Goal: Transaction & Acquisition: Purchase product/service

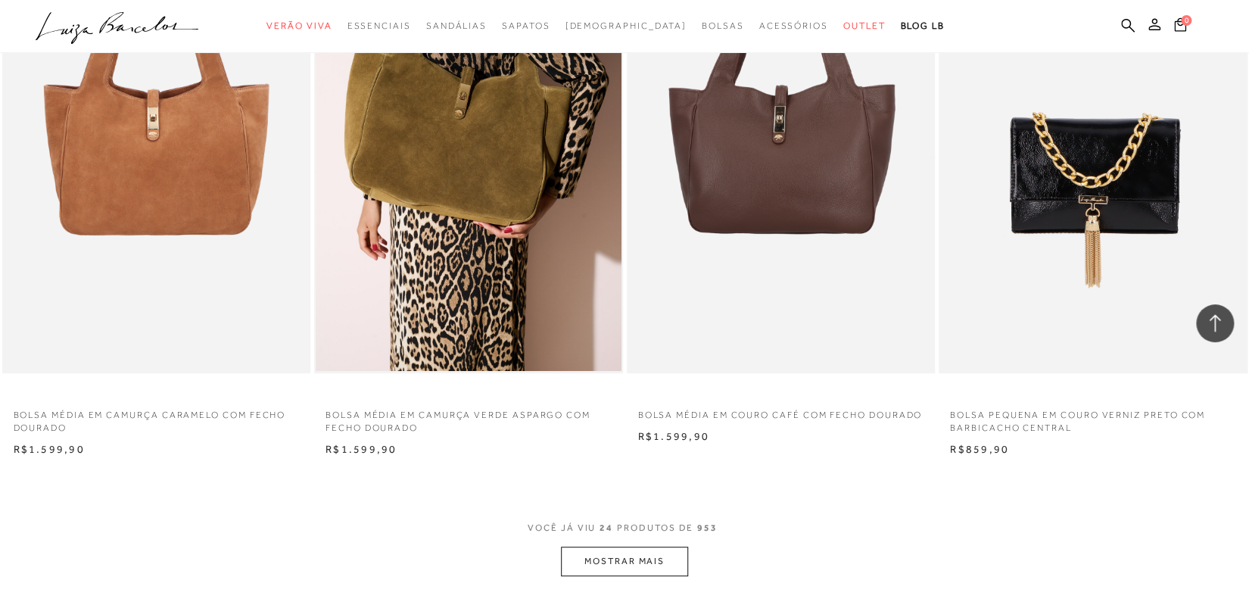
scroll to position [3226, 0]
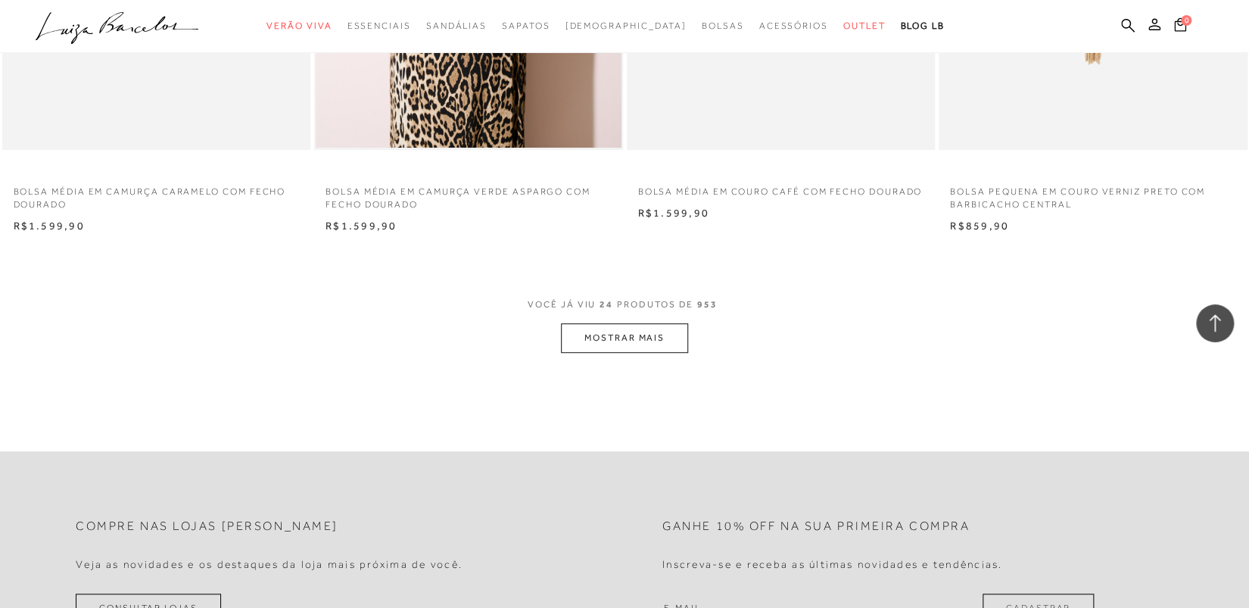
click at [622, 338] on button "MOSTRAR MAIS" at bounding box center [624, 338] width 127 height 30
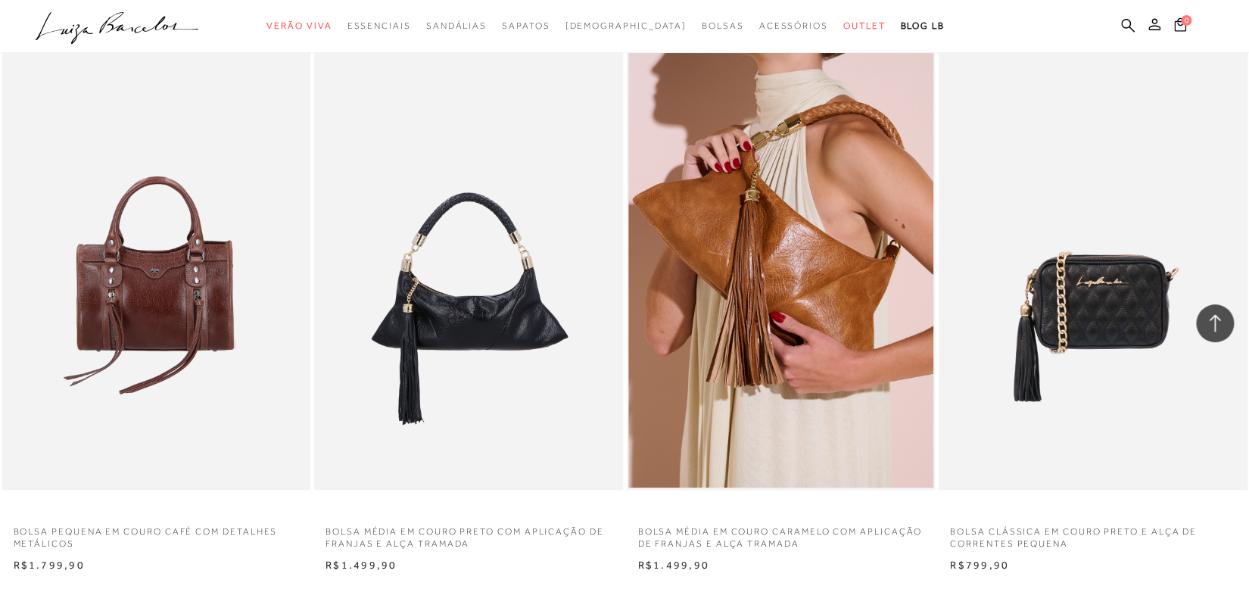
scroll to position [6650, 0]
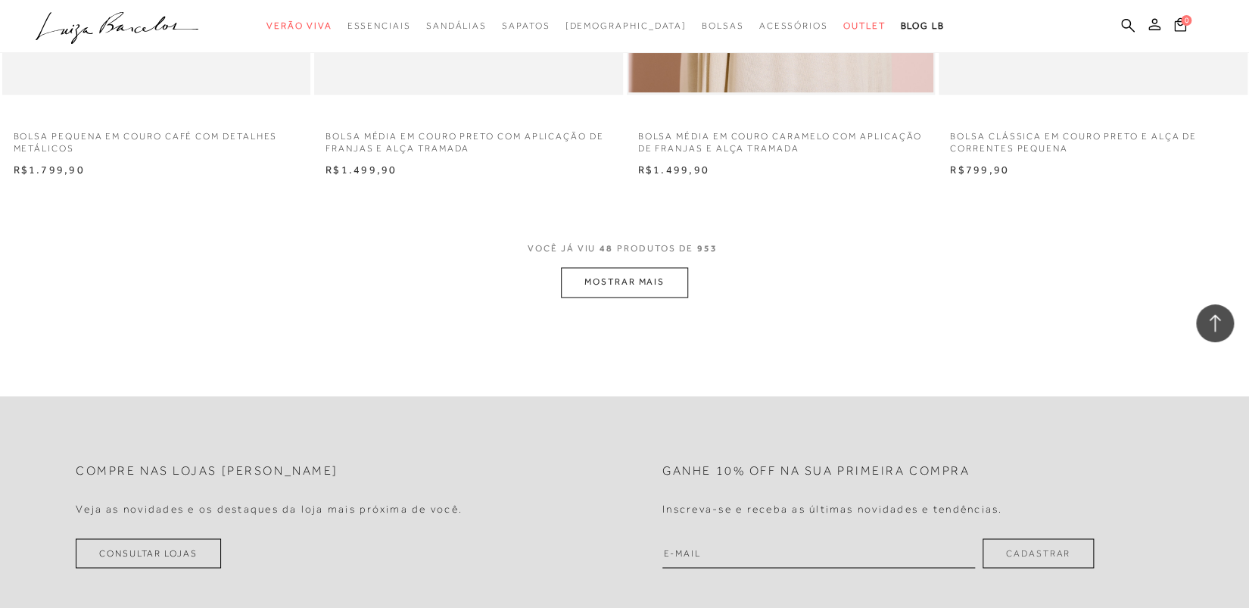
click at [631, 285] on button "MOSTRAR MAIS" at bounding box center [624, 282] width 127 height 30
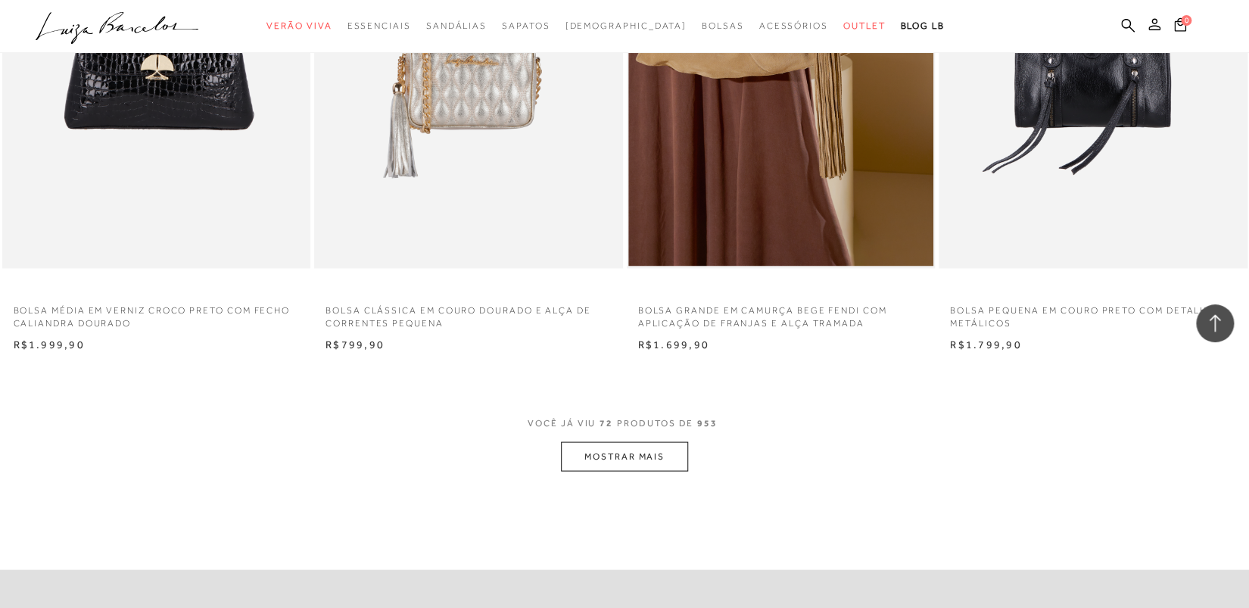
scroll to position [10008, 0]
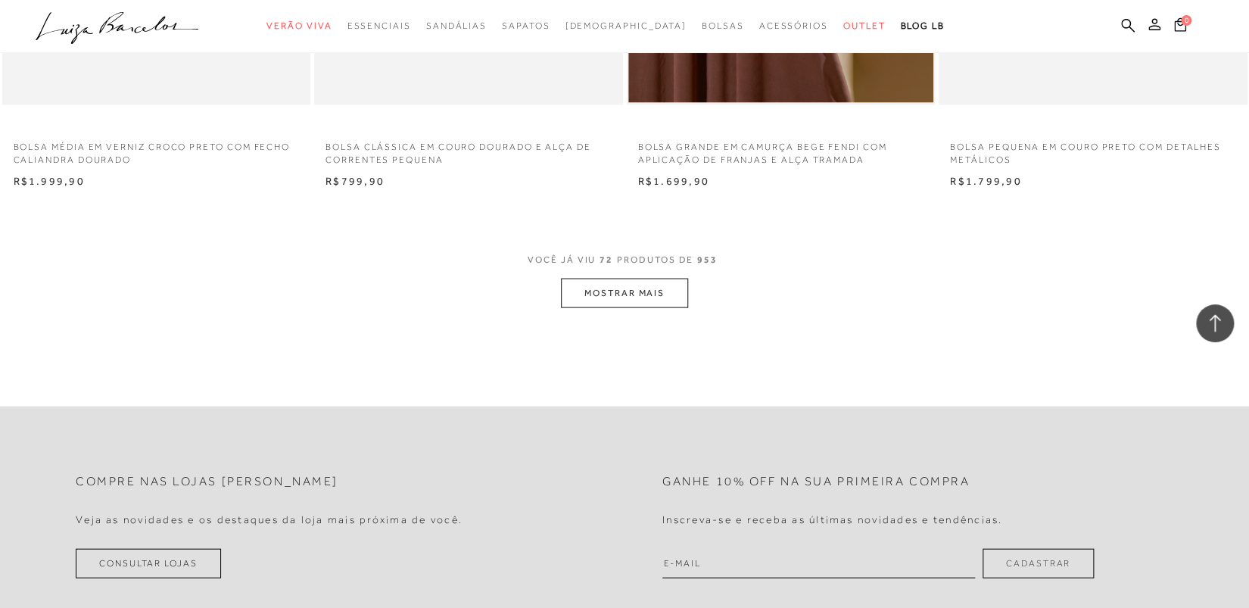
click at [652, 296] on button "MOSTRAR MAIS" at bounding box center [624, 293] width 127 height 30
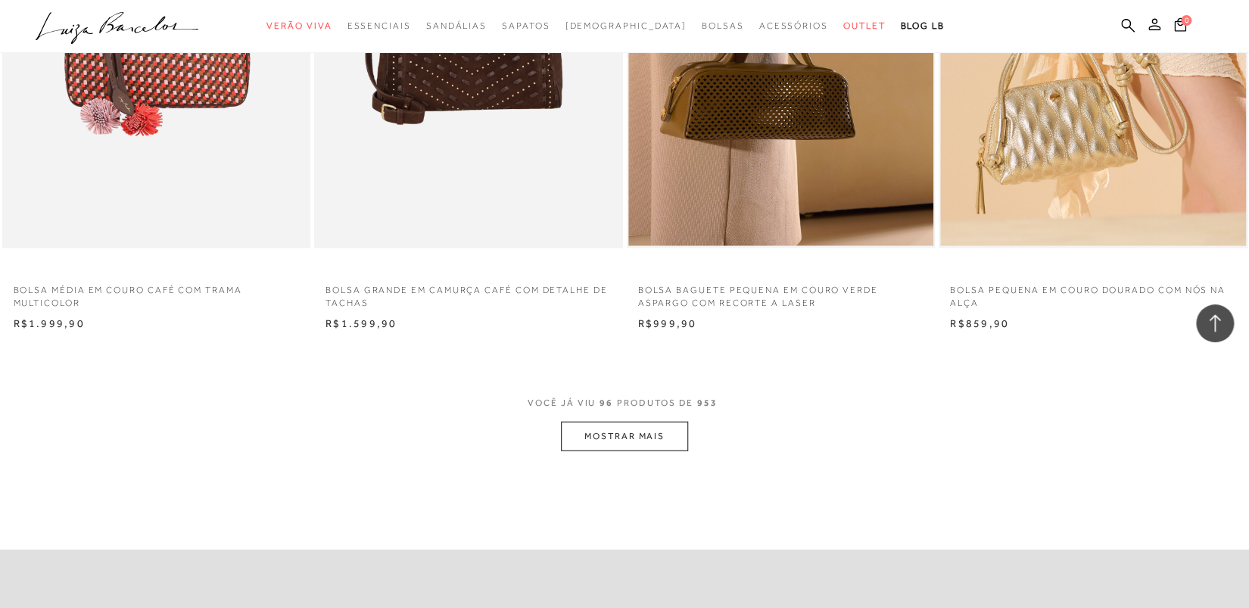
scroll to position [13235, 0]
click at [644, 431] on button "MOSTRAR MAIS" at bounding box center [624, 435] width 127 height 30
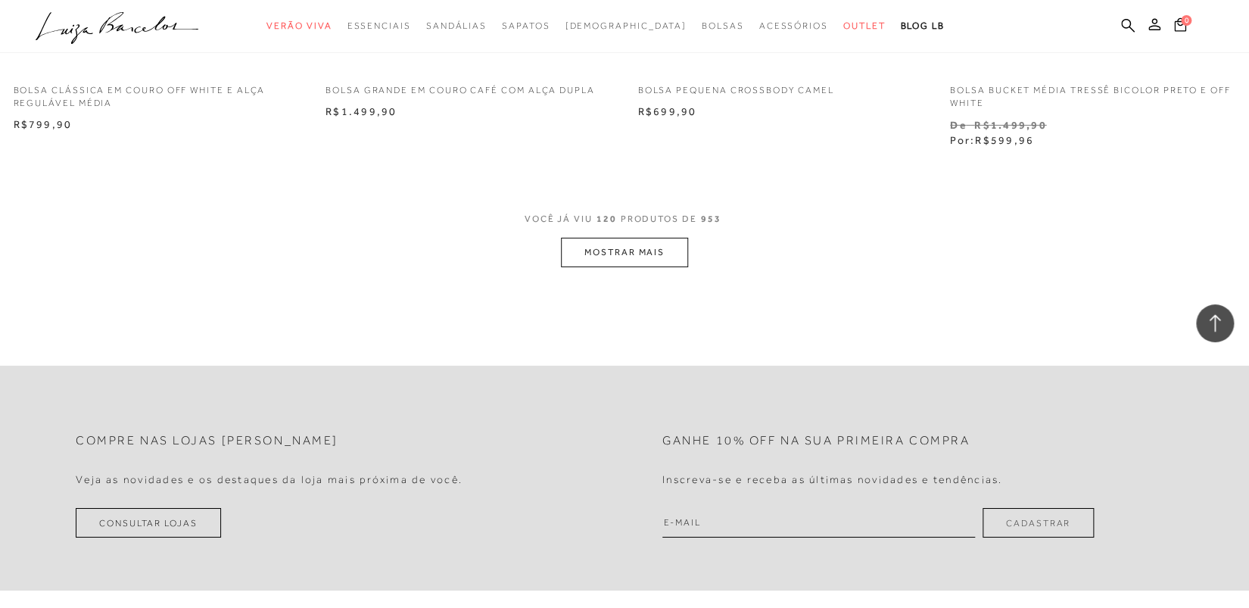
scroll to position [16789, 0]
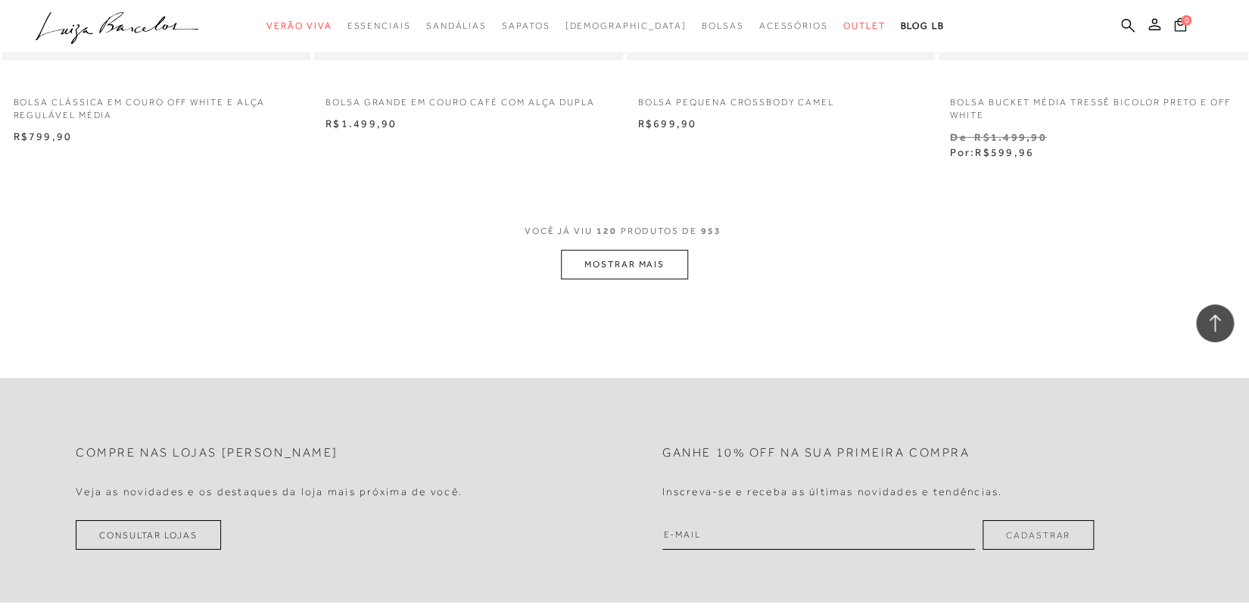
click at [622, 267] on button "MOSTRAR MAIS" at bounding box center [624, 265] width 127 height 30
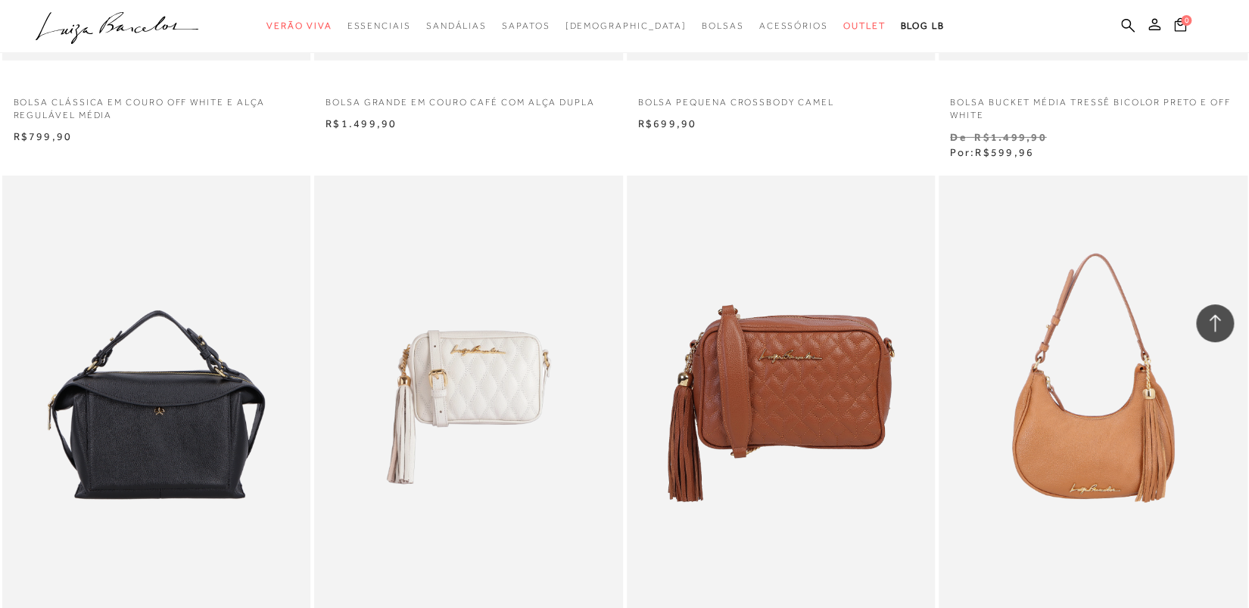
click at [1217, 320] on icon at bounding box center [1215, 323] width 20 height 20
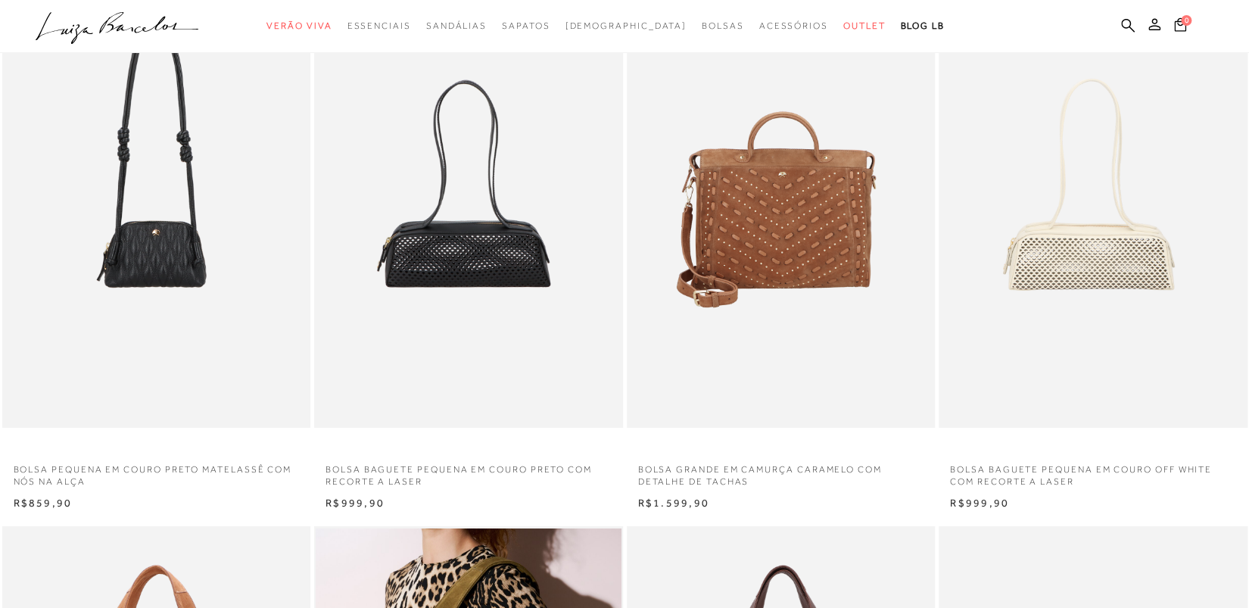
scroll to position [0, 0]
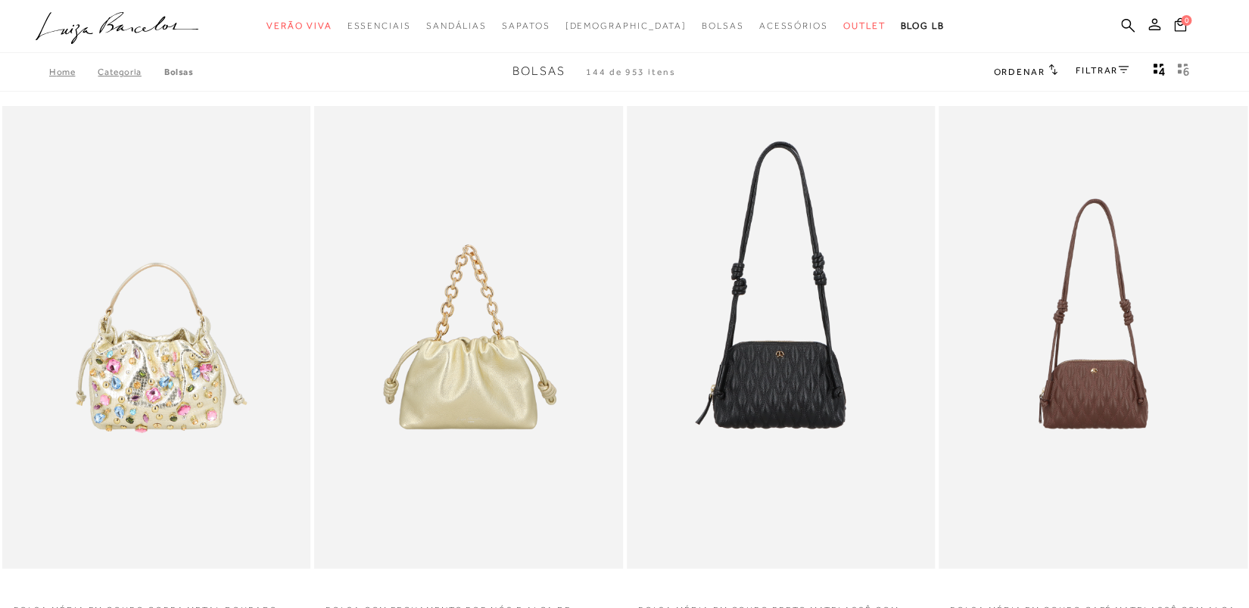
click at [1105, 70] on link "FILTRAR" at bounding box center [1102, 70] width 53 height 11
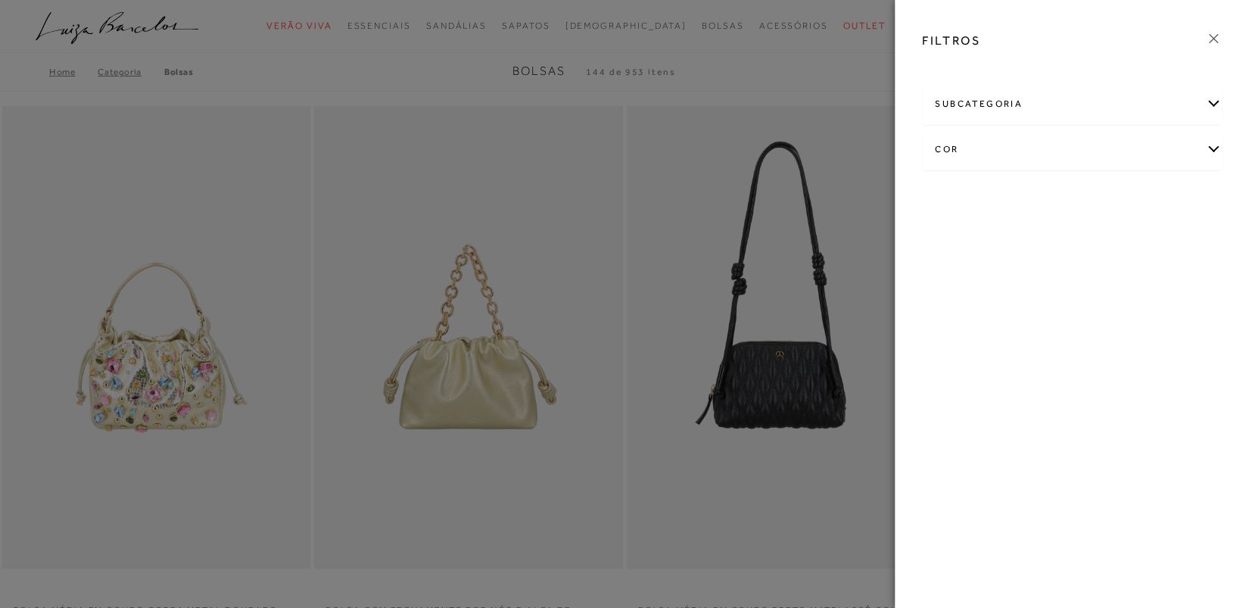
click at [1208, 148] on div "cor" at bounding box center [1072, 149] width 298 height 40
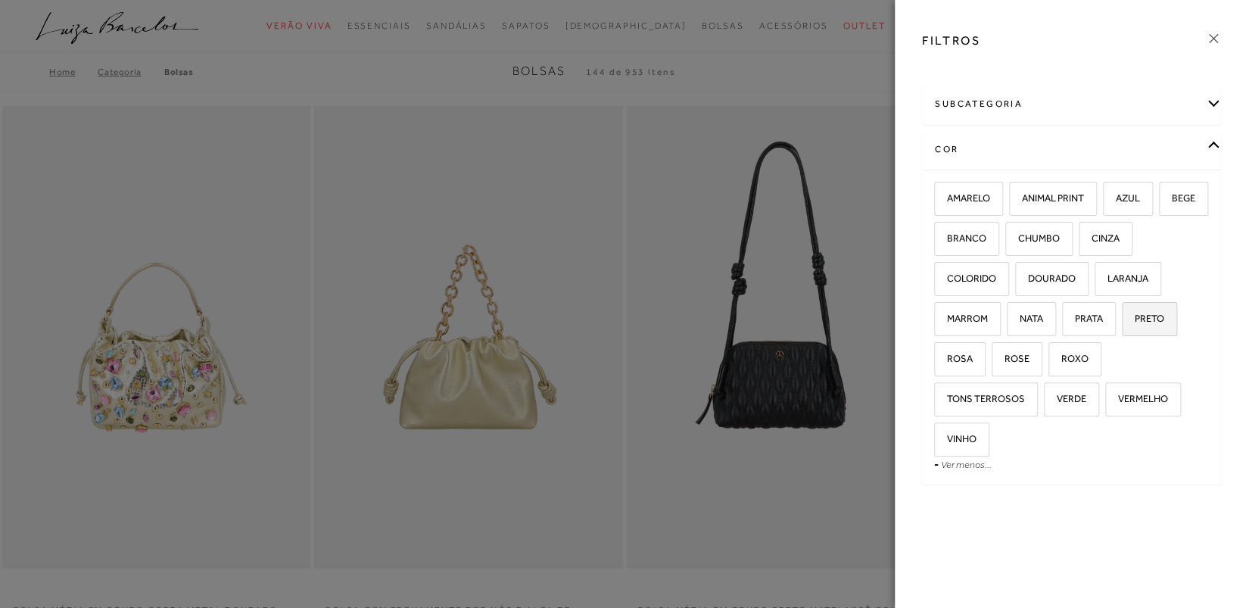
click at [1144, 313] on span "PRETO" at bounding box center [1144, 318] width 41 height 11
click at [1135, 313] on input "PRETO" at bounding box center [1127, 320] width 15 height 15
checkbox input "true"
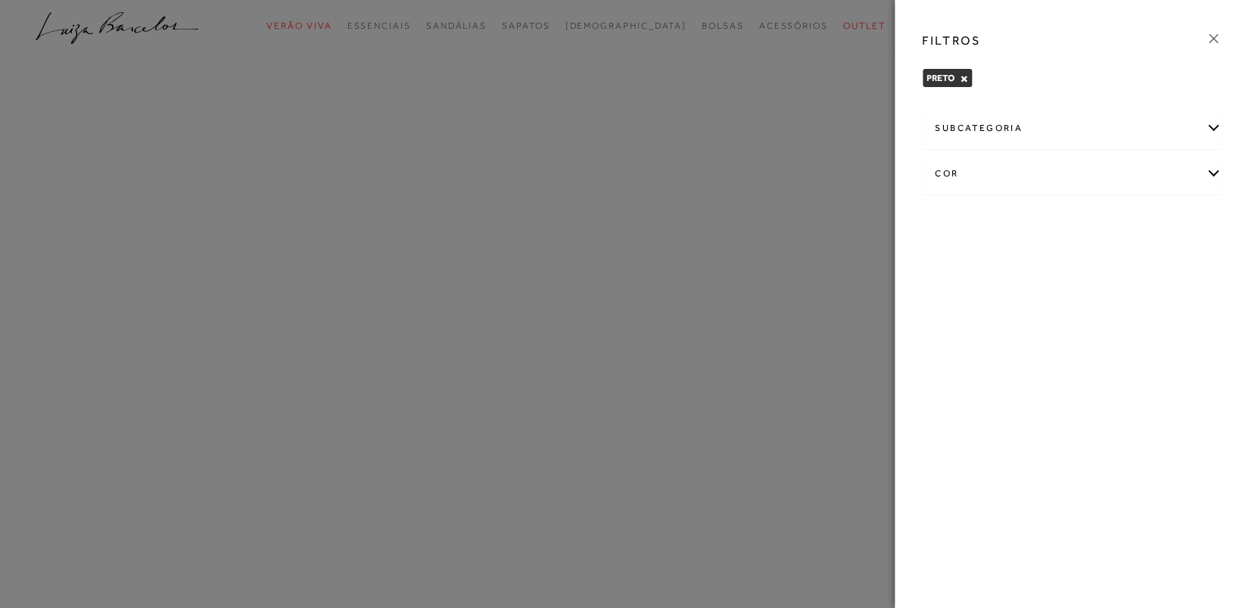
click at [859, 544] on div at bounding box center [624, 304] width 1249 height 608
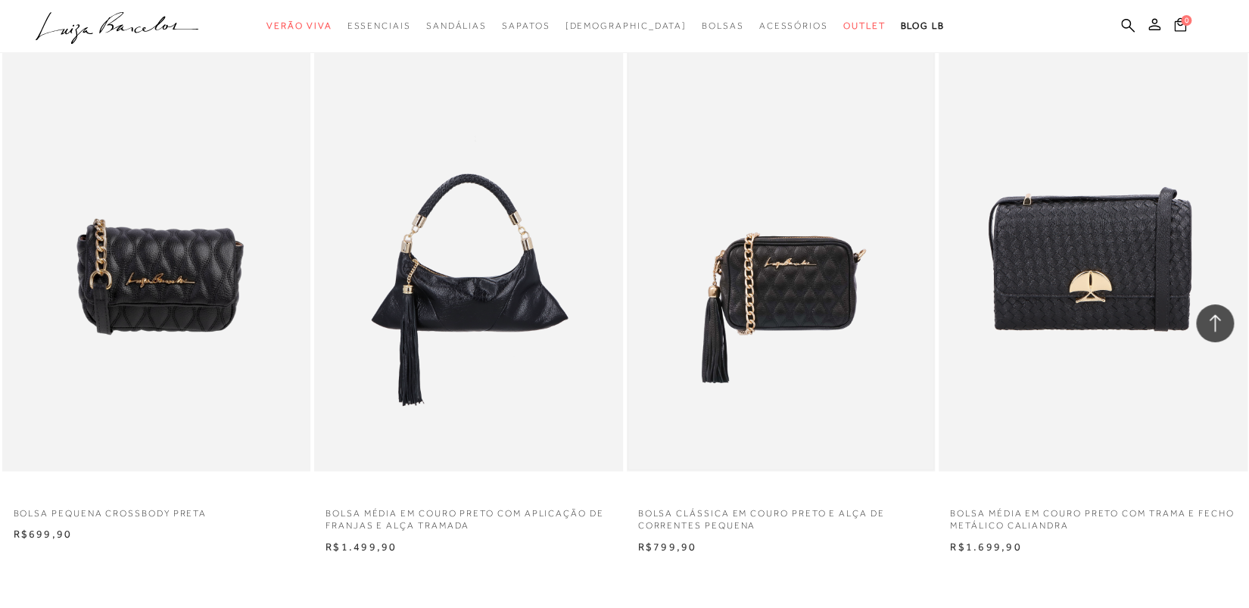
scroll to position [1580, 0]
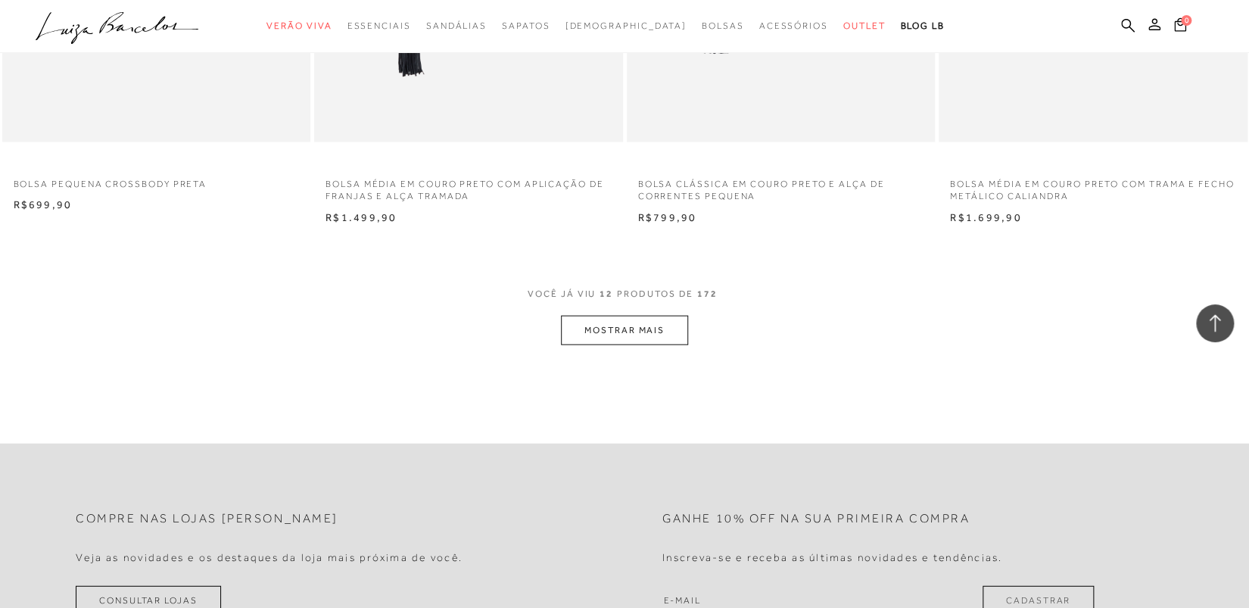
click at [630, 328] on button "MOSTRAR MAIS" at bounding box center [624, 331] width 127 height 30
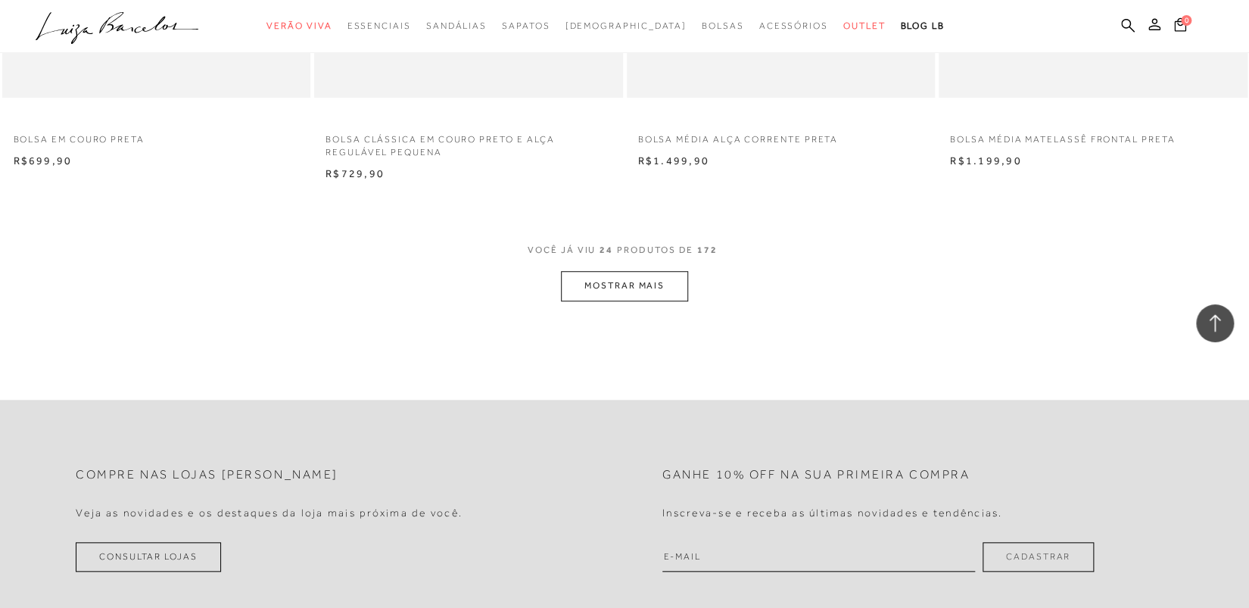
scroll to position [3292, 0]
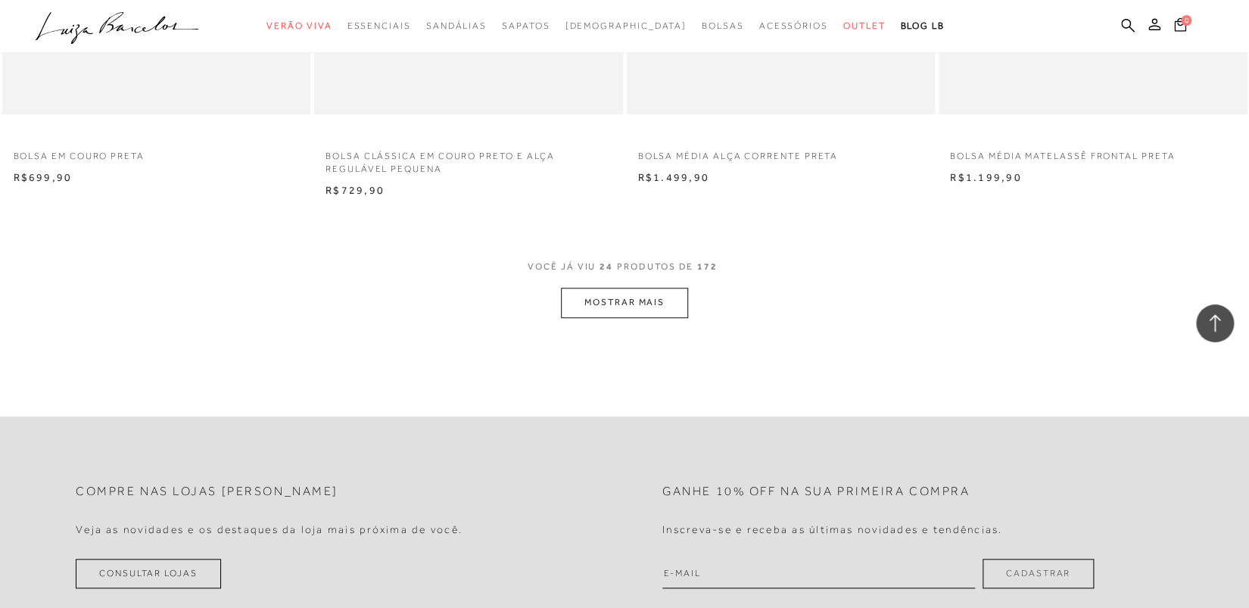
click at [649, 314] on button "MOSTRAR MAIS" at bounding box center [624, 303] width 127 height 30
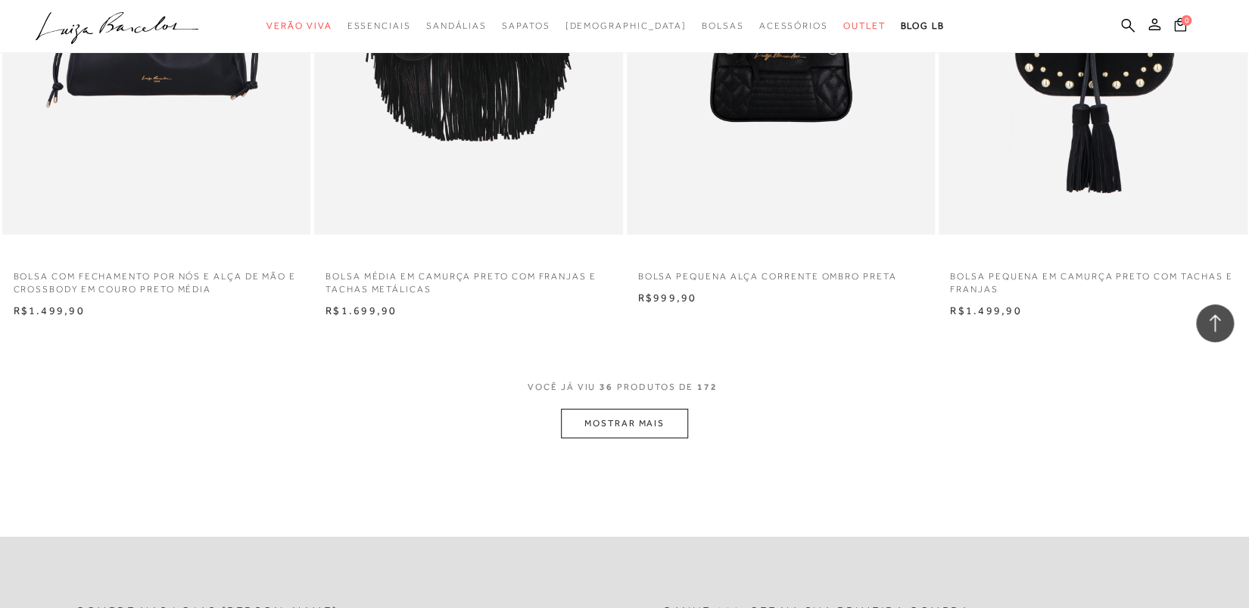
scroll to position [5070, 0]
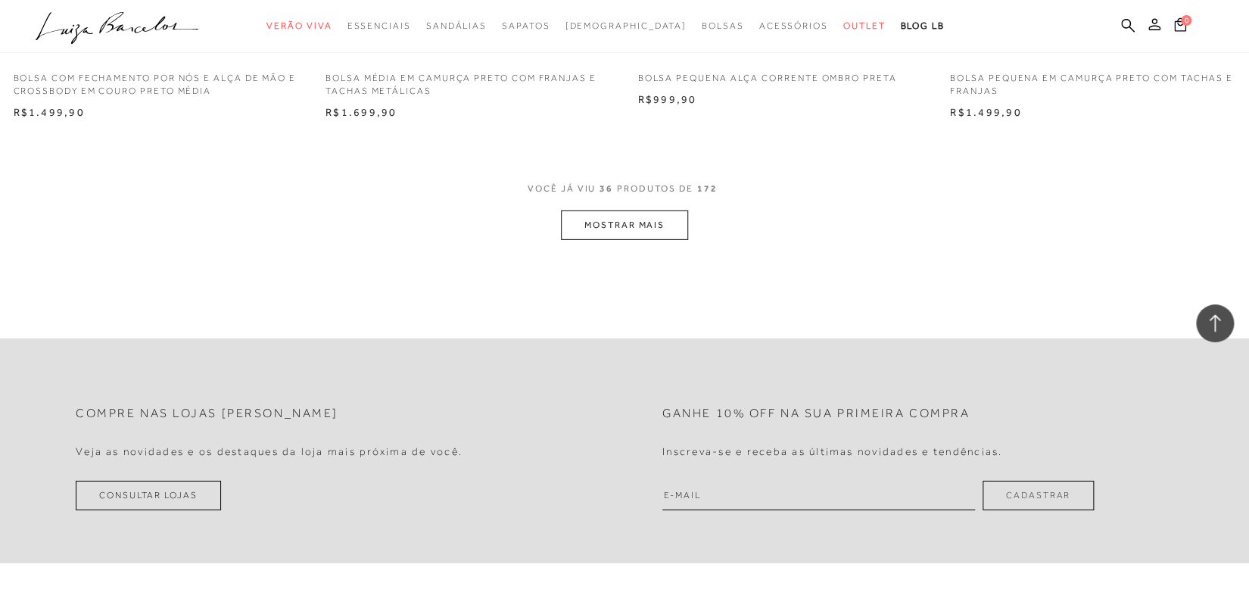
click at [646, 212] on button "MOSTRAR MAIS" at bounding box center [624, 226] width 127 height 30
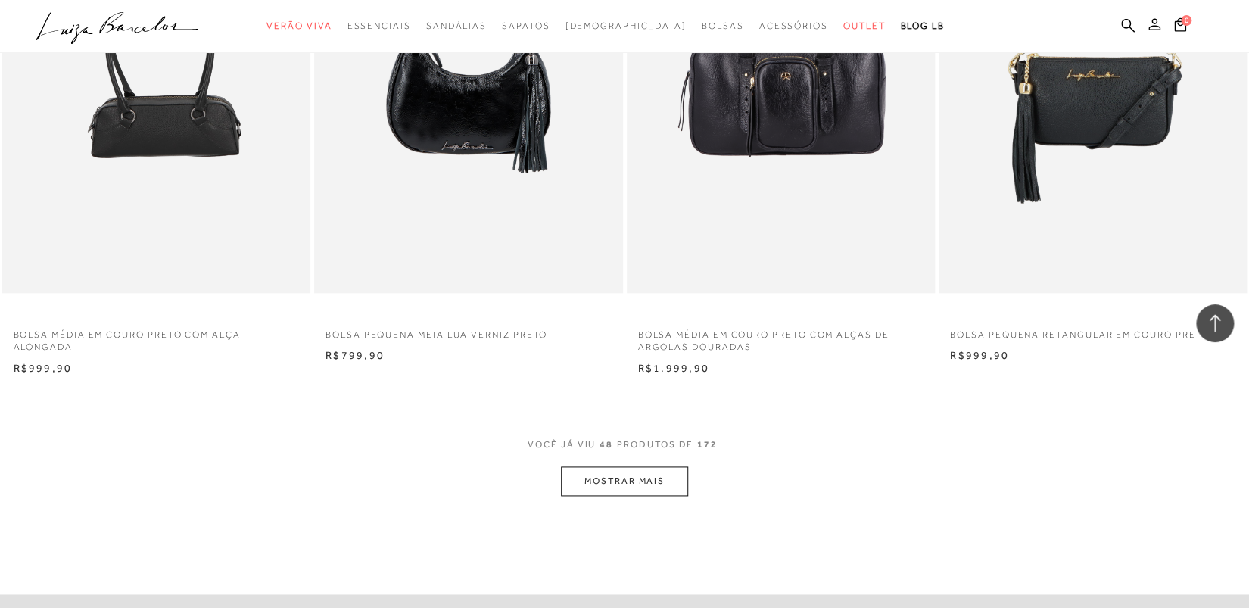
scroll to position [6692, 0]
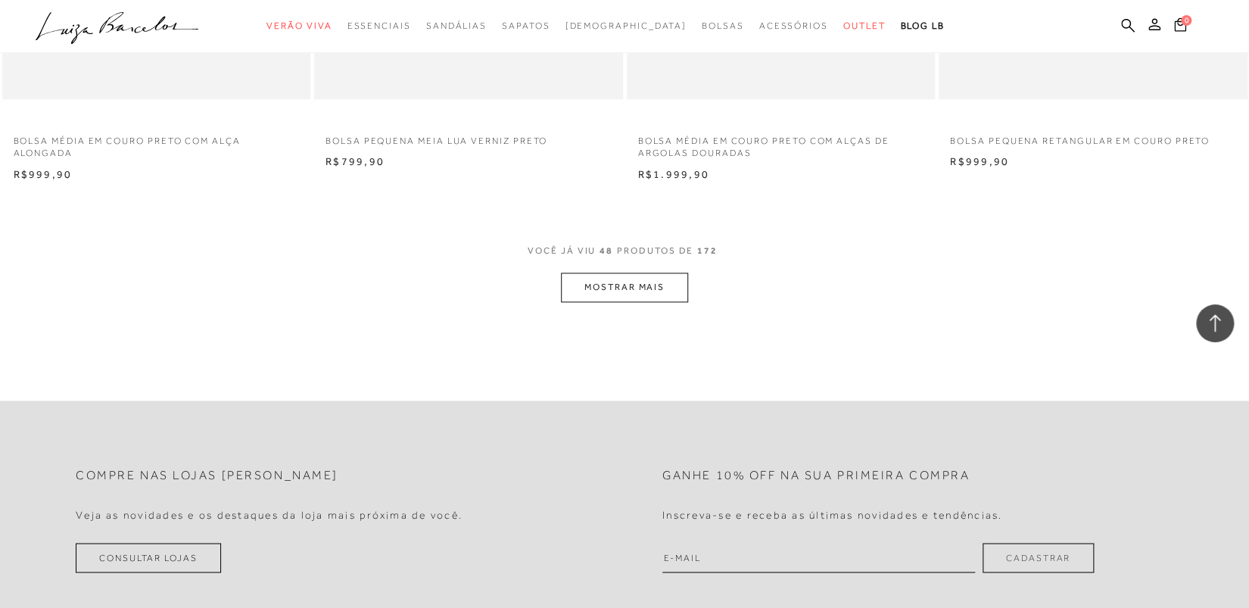
click at [632, 282] on button "MOSTRAR MAIS" at bounding box center [624, 288] width 127 height 30
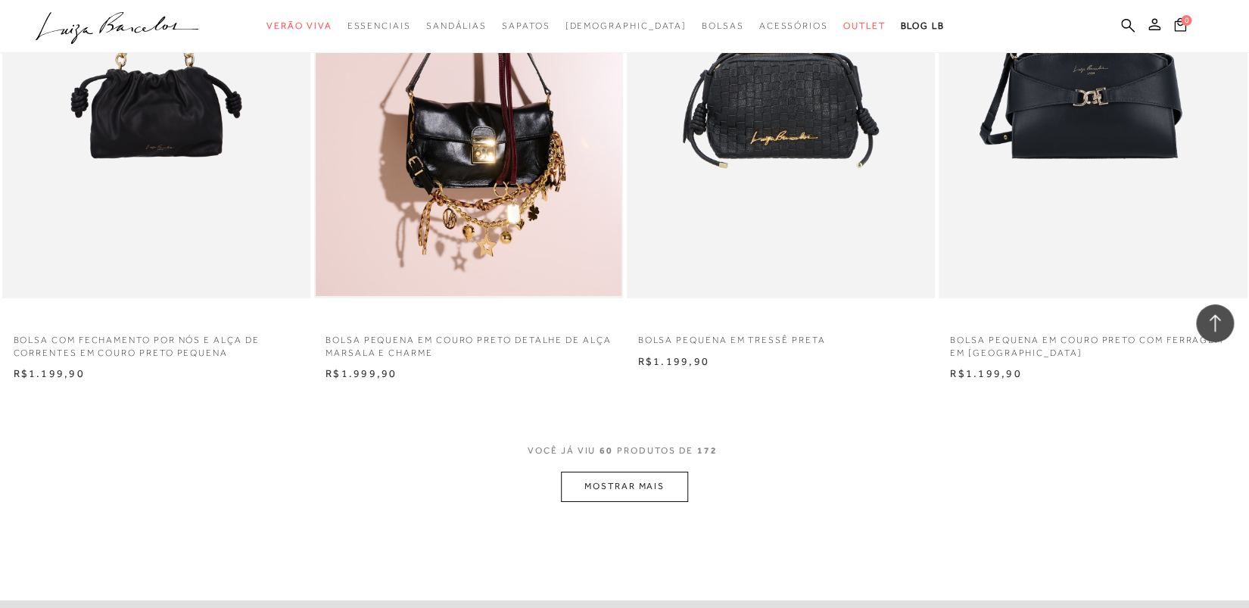
scroll to position [8404, 0]
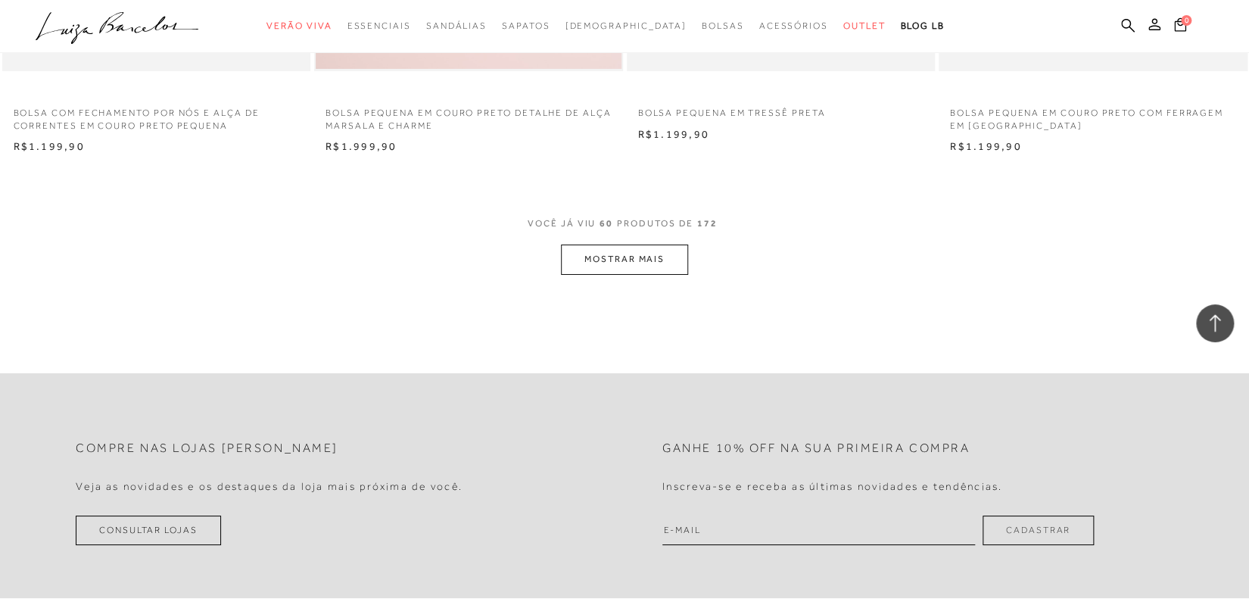
click at [653, 263] on button "MOSTRAR MAIS" at bounding box center [624, 260] width 127 height 30
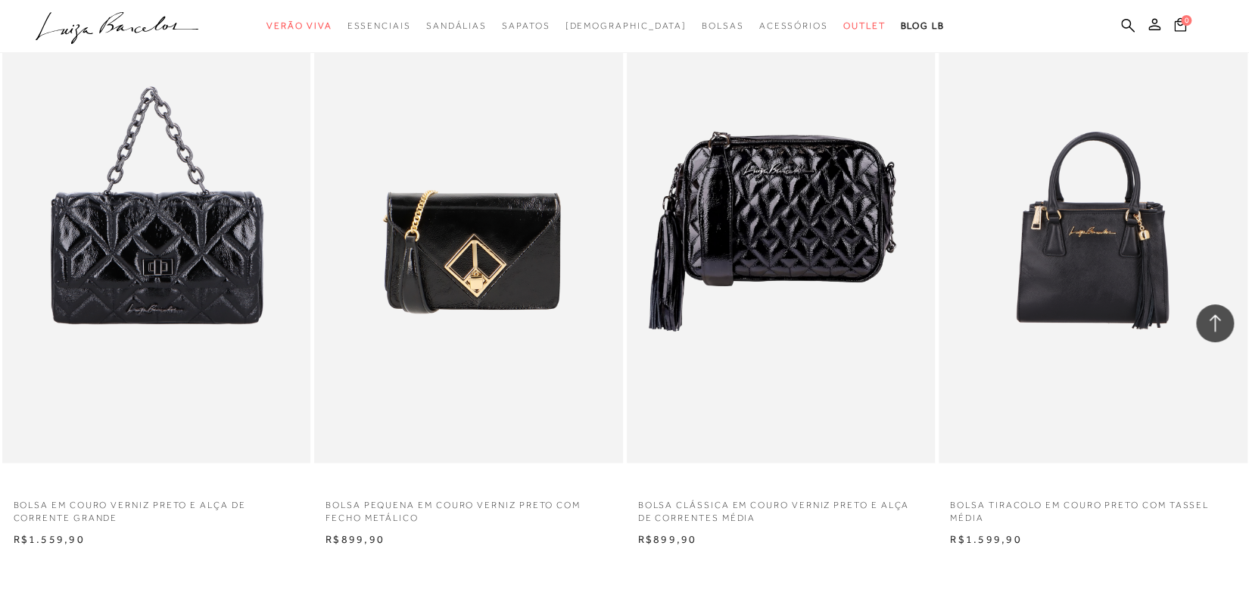
scroll to position [10222, 0]
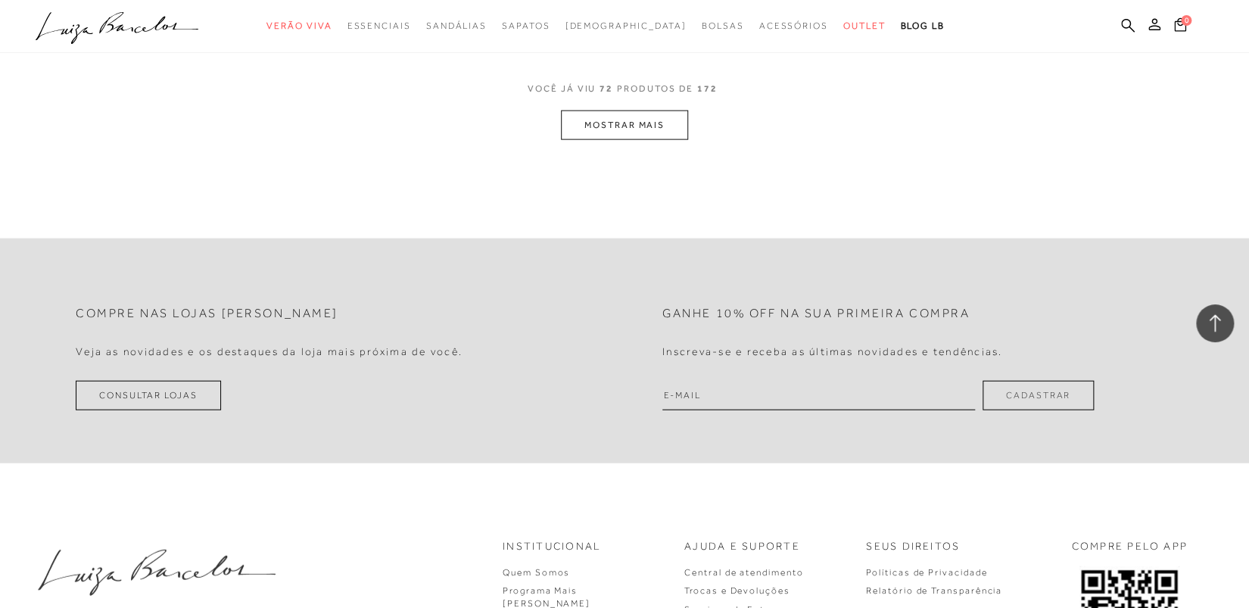
click at [640, 123] on button "MOSTRAR MAIS" at bounding box center [624, 126] width 127 height 30
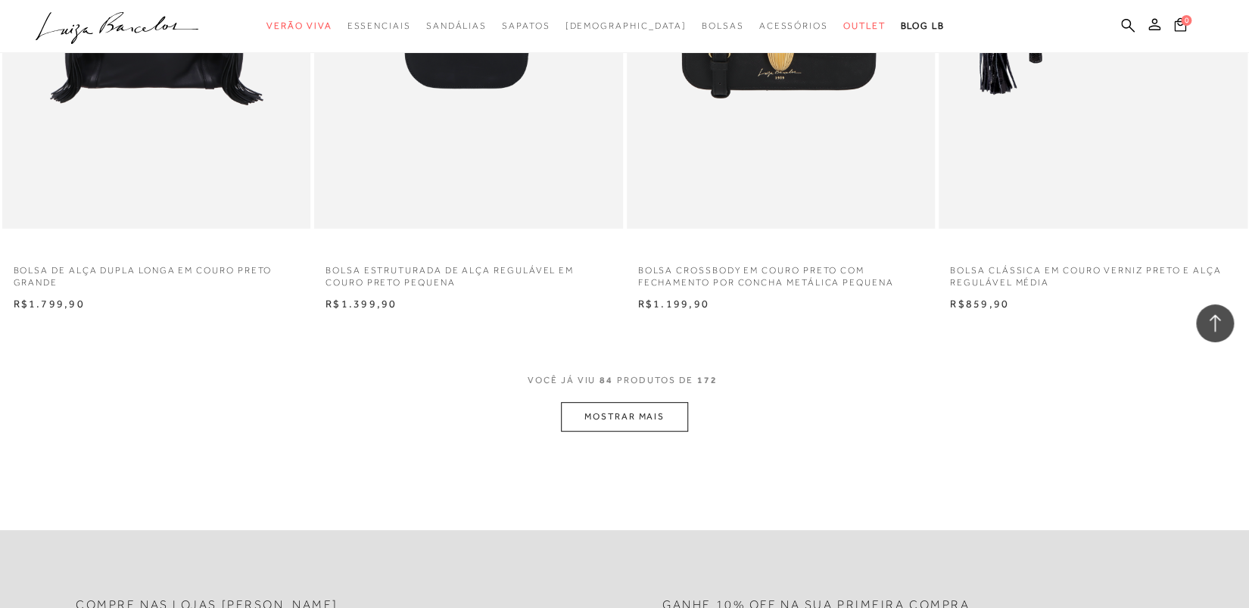
scroll to position [11763, 0]
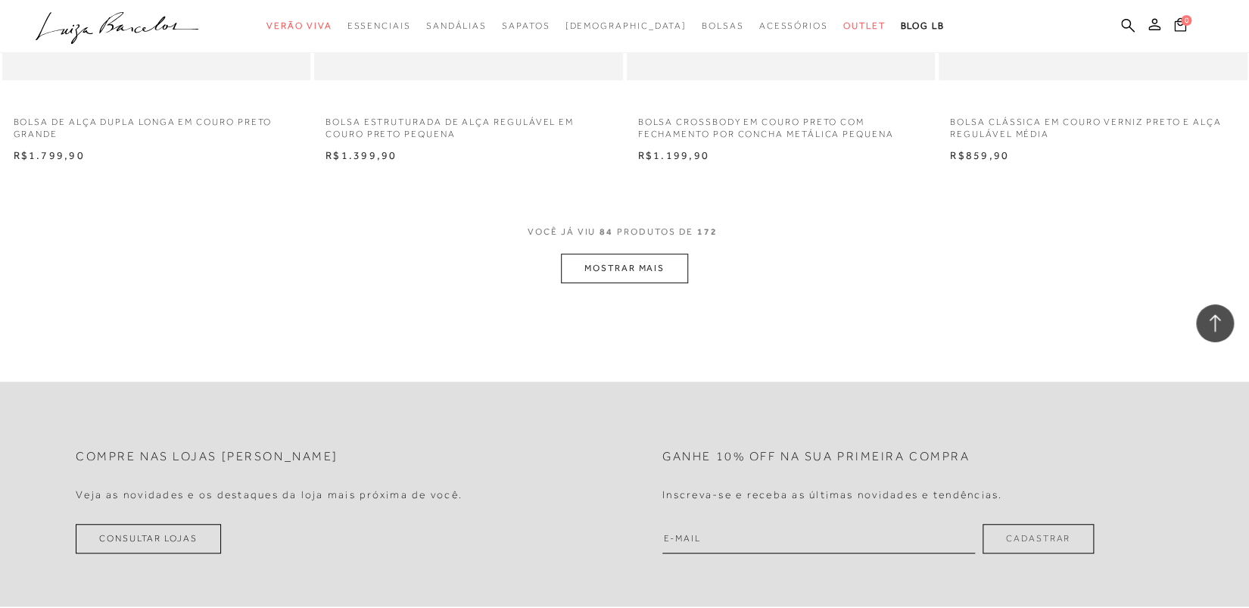
click at [621, 271] on button "MOSTRAR MAIS" at bounding box center [624, 269] width 127 height 30
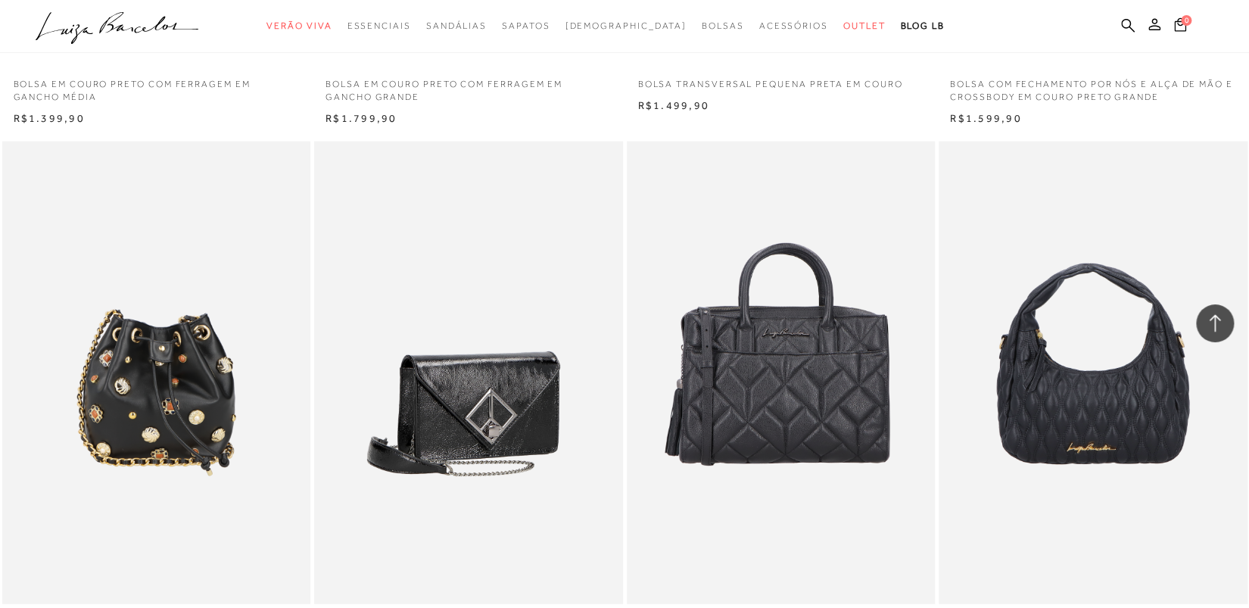
scroll to position [13254, 0]
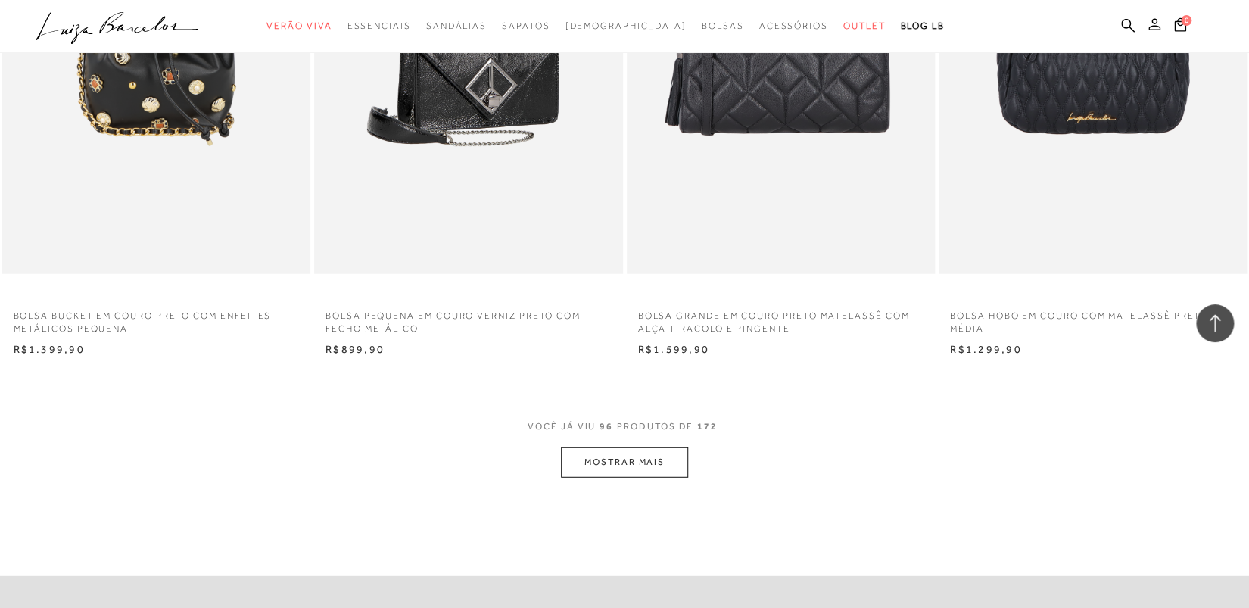
click at [623, 460] on button "MOSTRAR MAIS" at bounding box center [624, 463] width 127 height 30
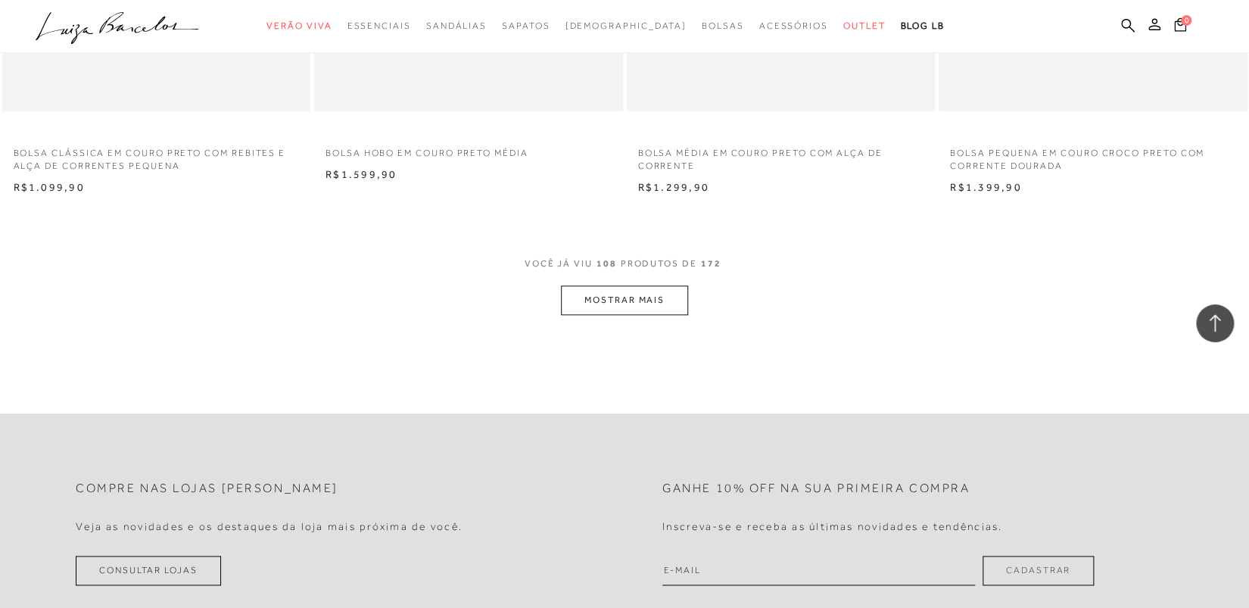
scroll to position [15229, 0]
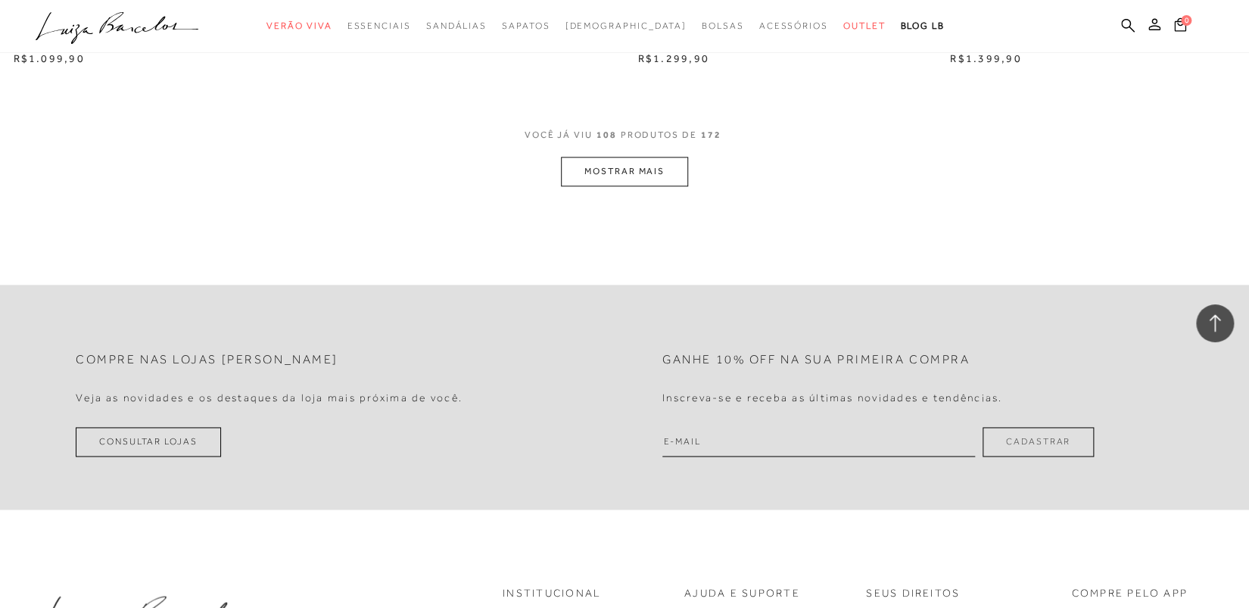
click at [616, 168] on button "MOSTRAR MAIS" at bounding box center [624, 172] width 127 height 30
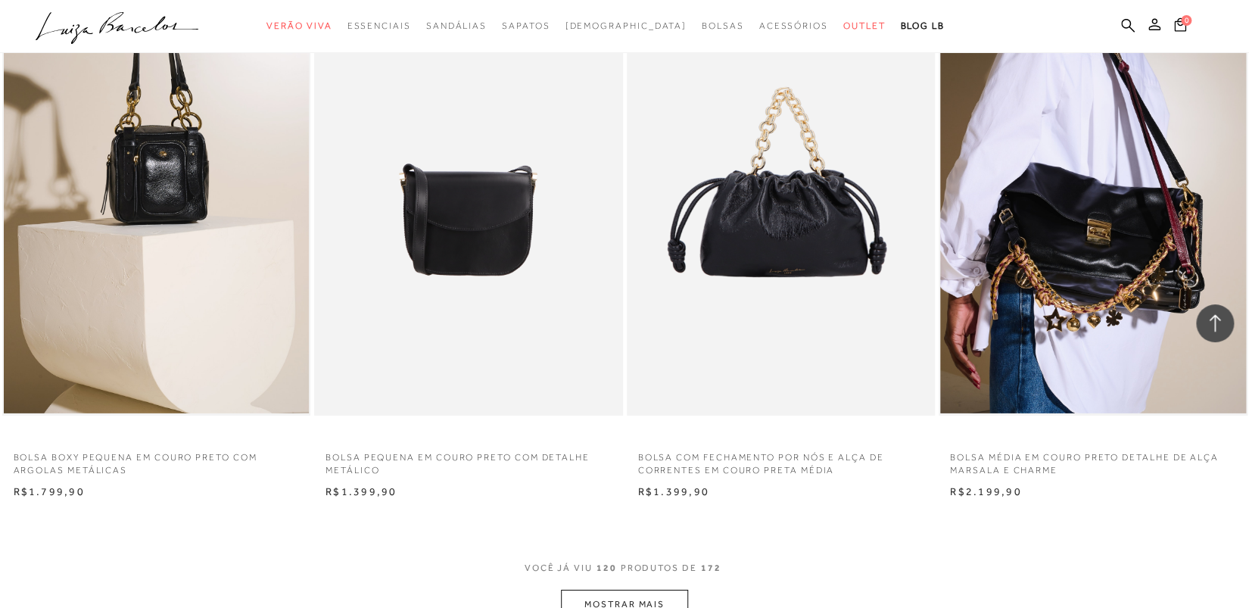
scroll to position [16875, 0]
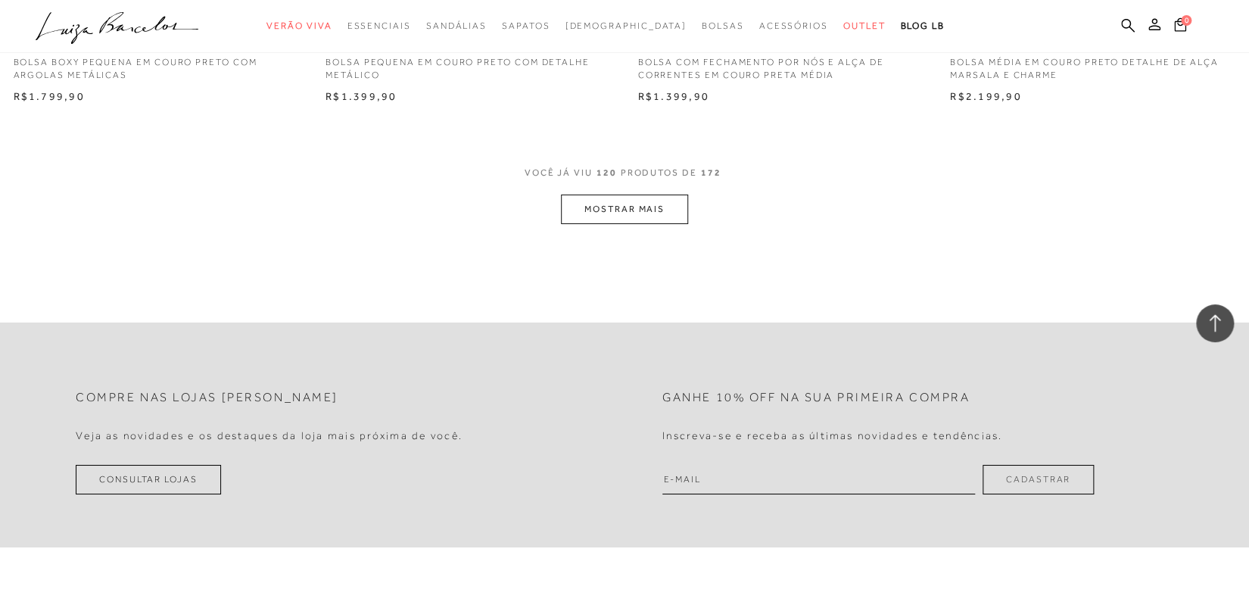
click at [660, 209] on button "MOSTRAR MAIS" at bounding box center [624, 210] width 127 height 30
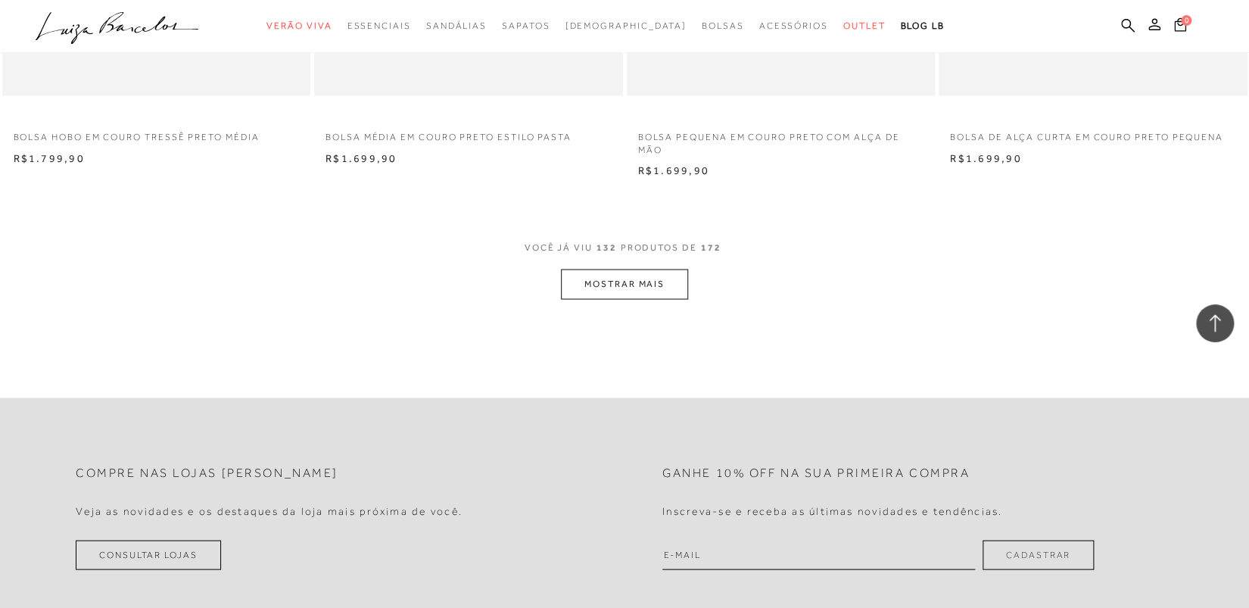
scroll to position [18522, 0]
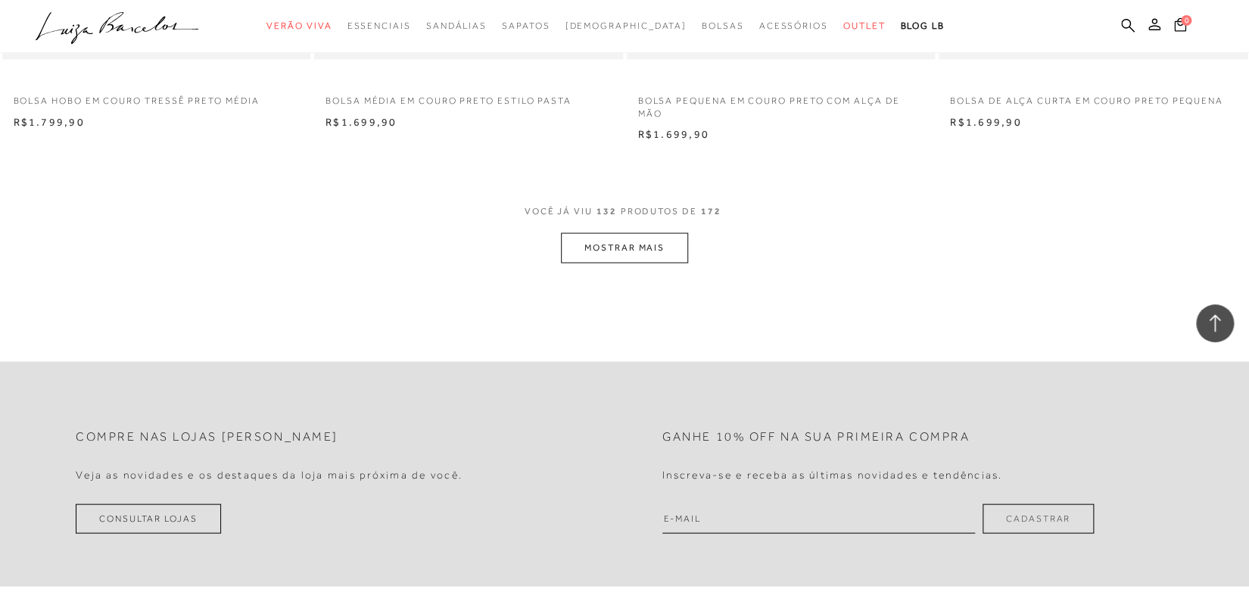
click at [666, 247] on button "MOSTRAR MAIS" at bounding box center [624, 247] width 127 height 30
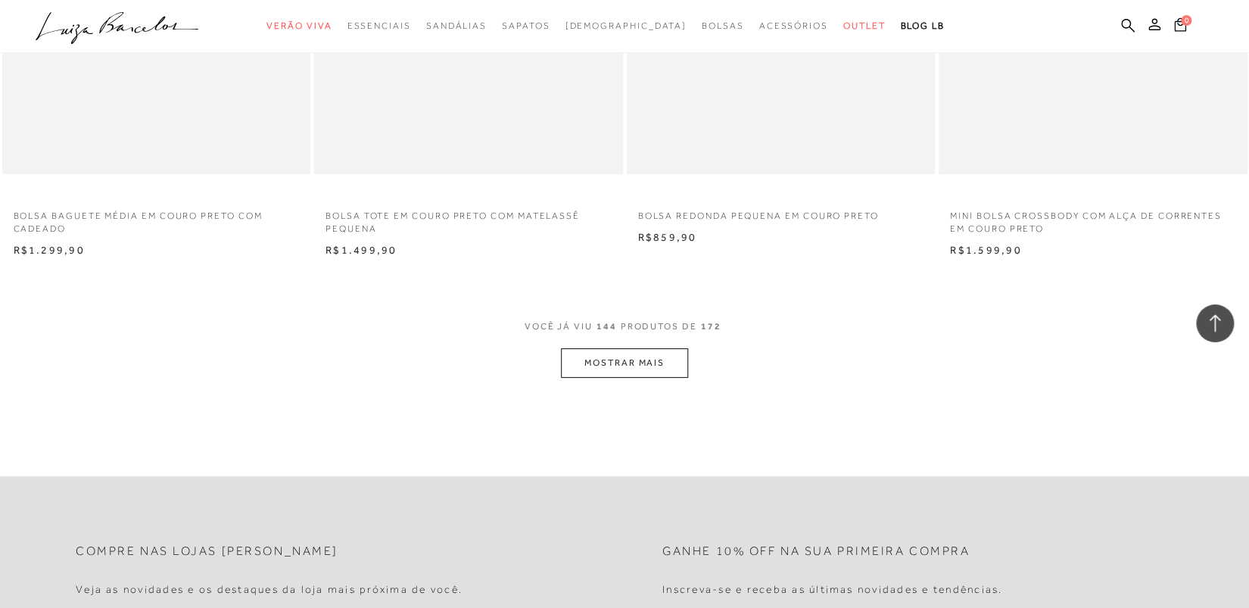
scroll to position [20167, 0]
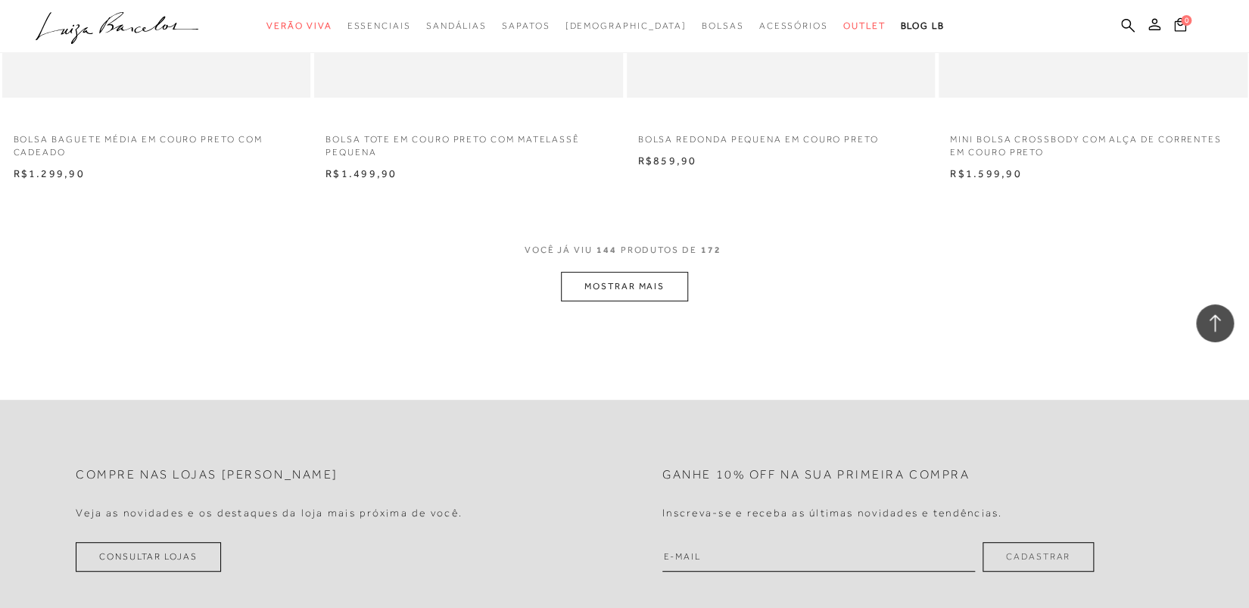
click at [641, 280] on button "MOSTRAR MAIS" at bounding box center [624, 287] width 127 height 30
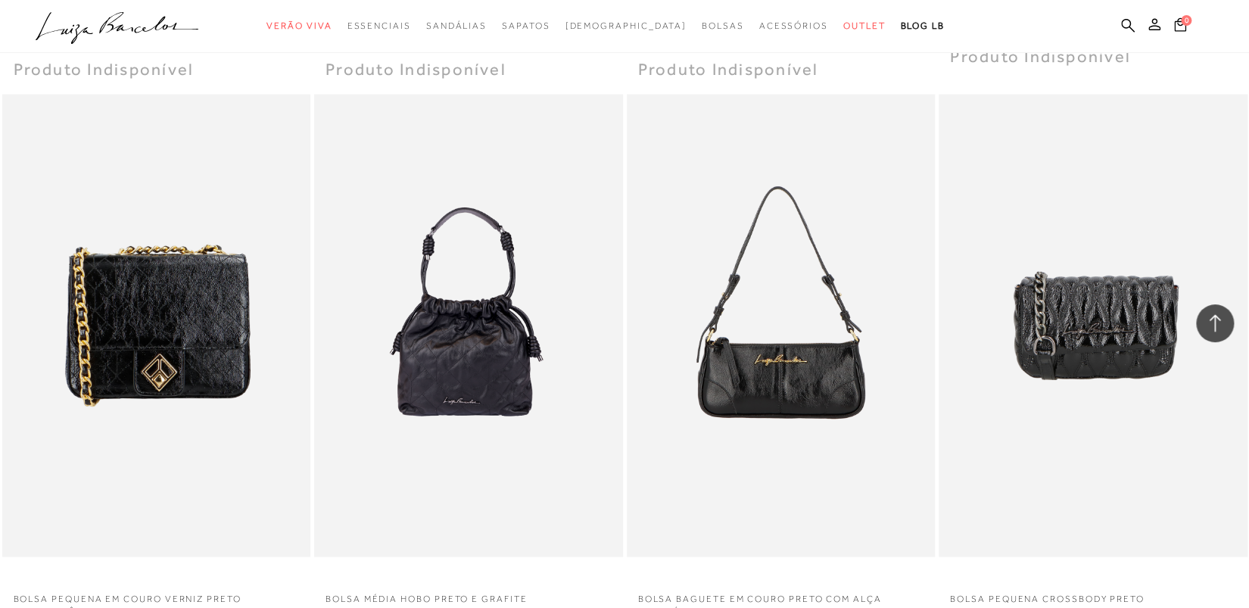
scroll to position [21726, 0]
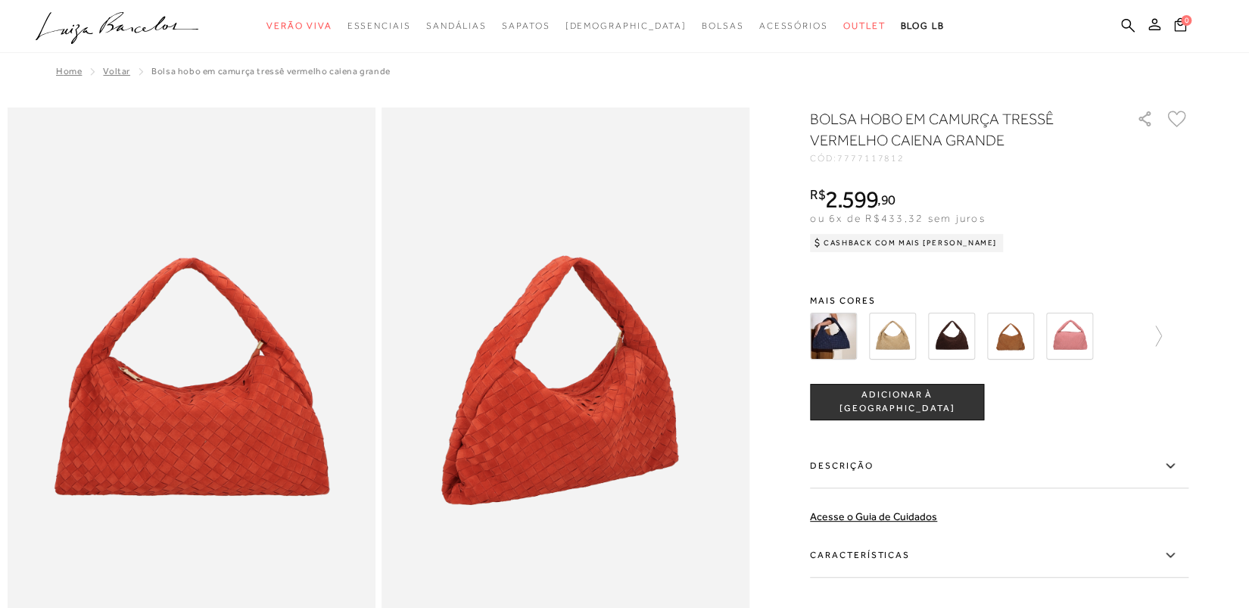
click at [822, 343] on img at bounding box center [833, 336] width 47 height 47
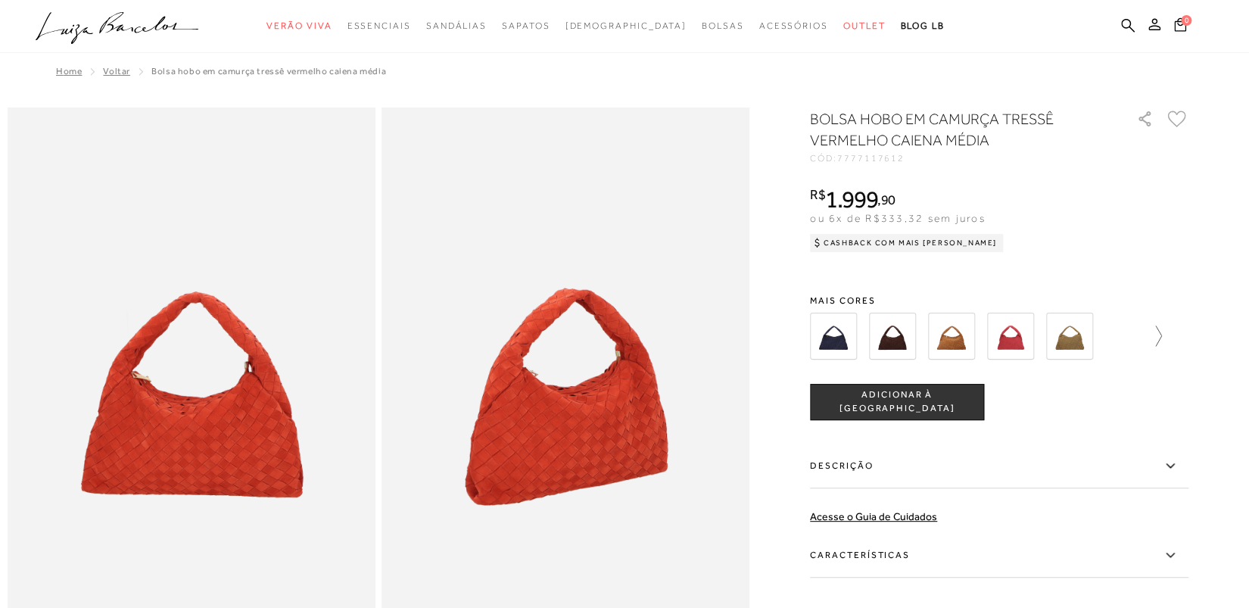
click at [1160, 337] on icon at bounding box center [1151, 336] width 21 height 21
click at [998, 338] on img at bounding box center [978, 336] width 47 height 47
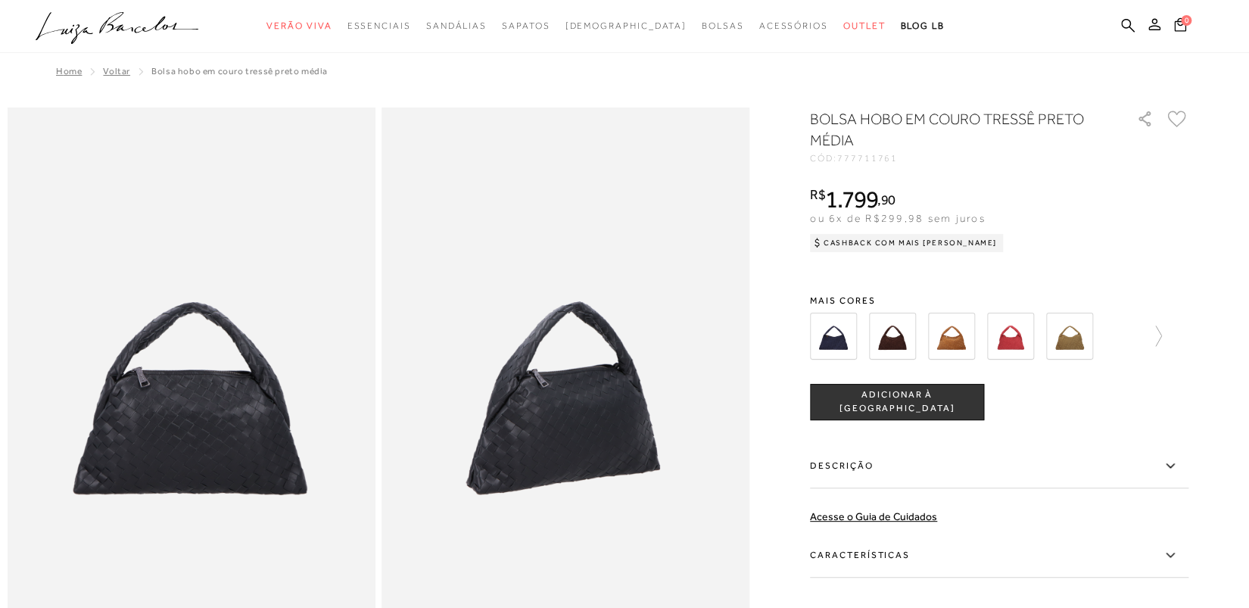
click at [833, 343] on img at bounding box center [833, 336] width 47 height 47
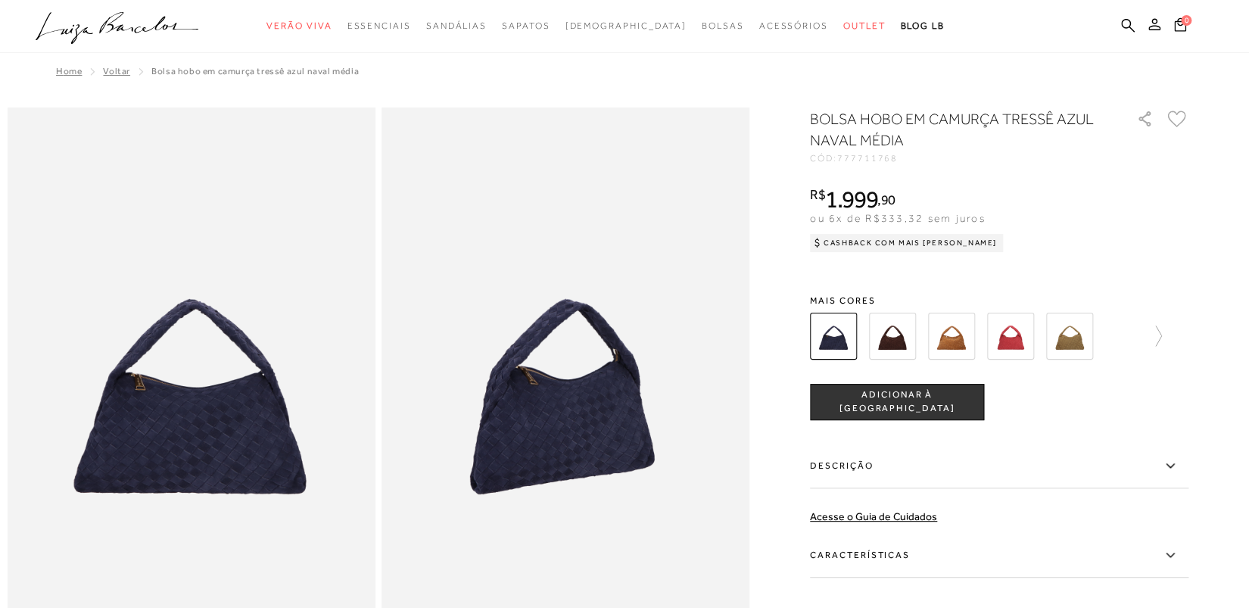
click at [887, 342] on img at bounding box center [892, 336] width 47 height 47
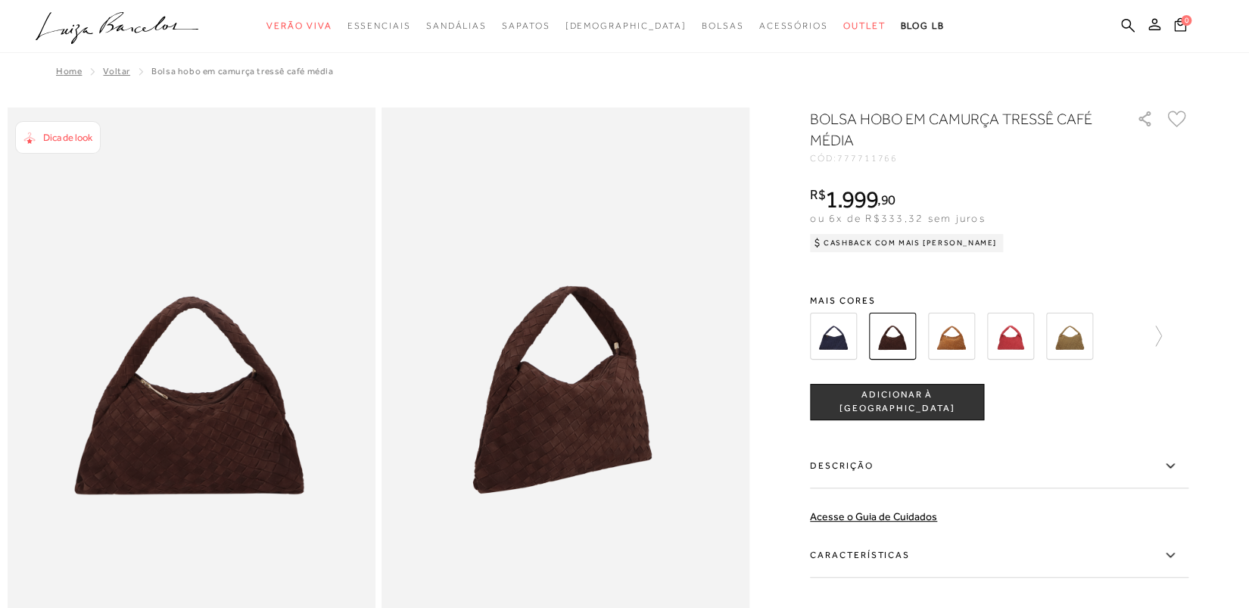
click at [962, 338] on img at bounding box center [951, 336] width 47 height 47
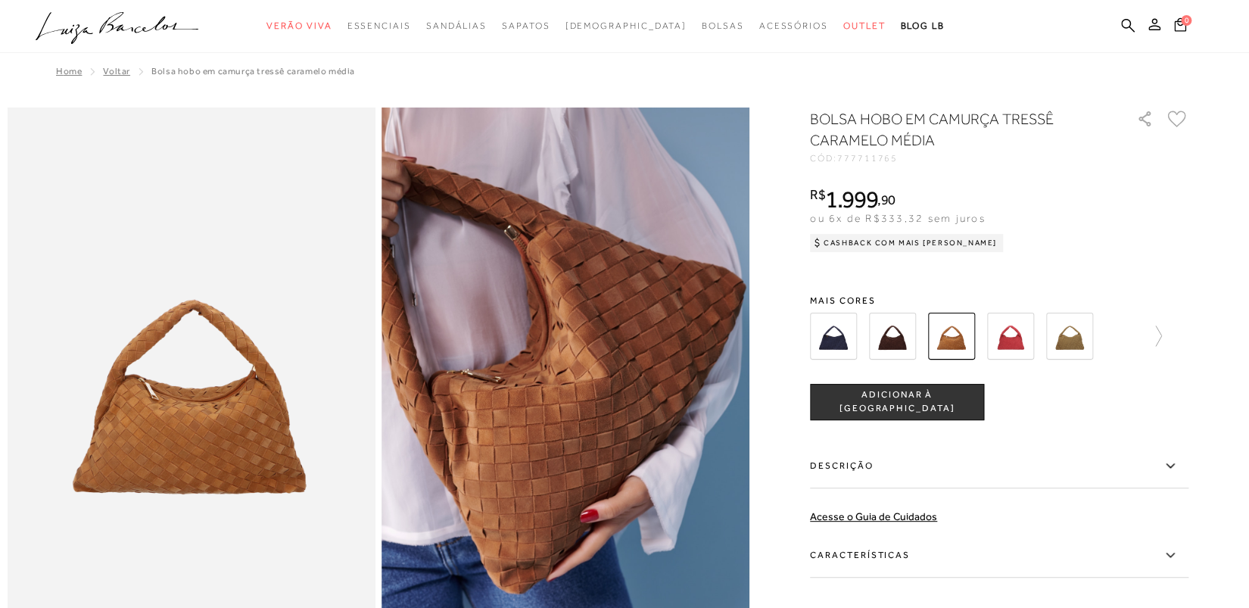
scroll to position [65, 0]
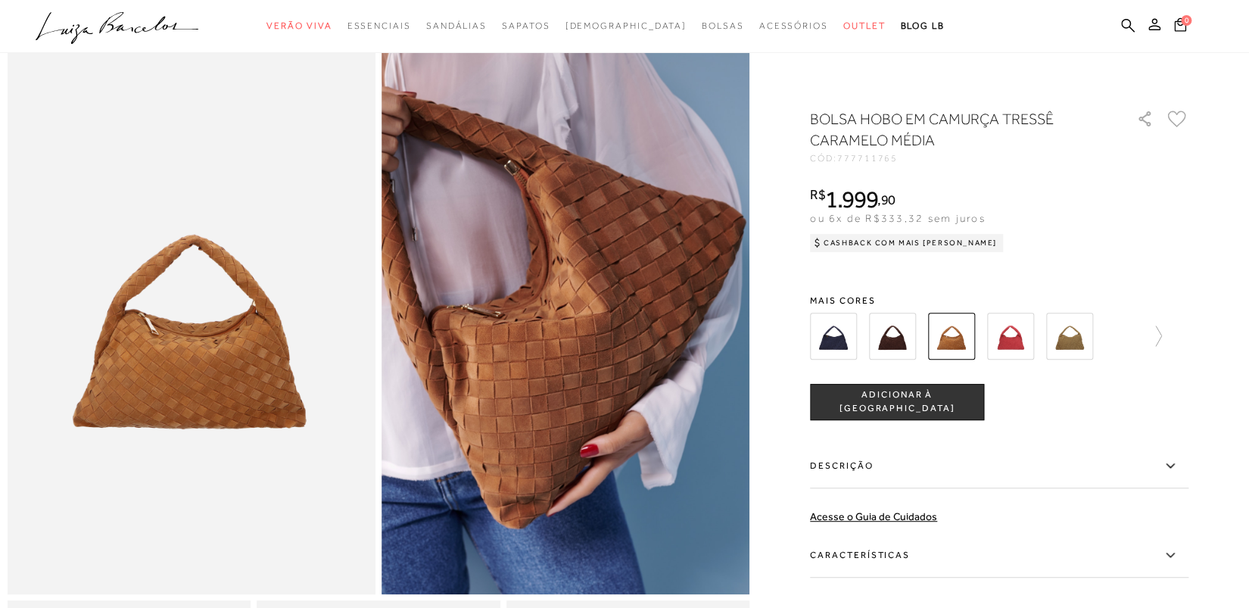
click at [1015, 343] on img at bounding box center [1010, 336] width 47 height 47
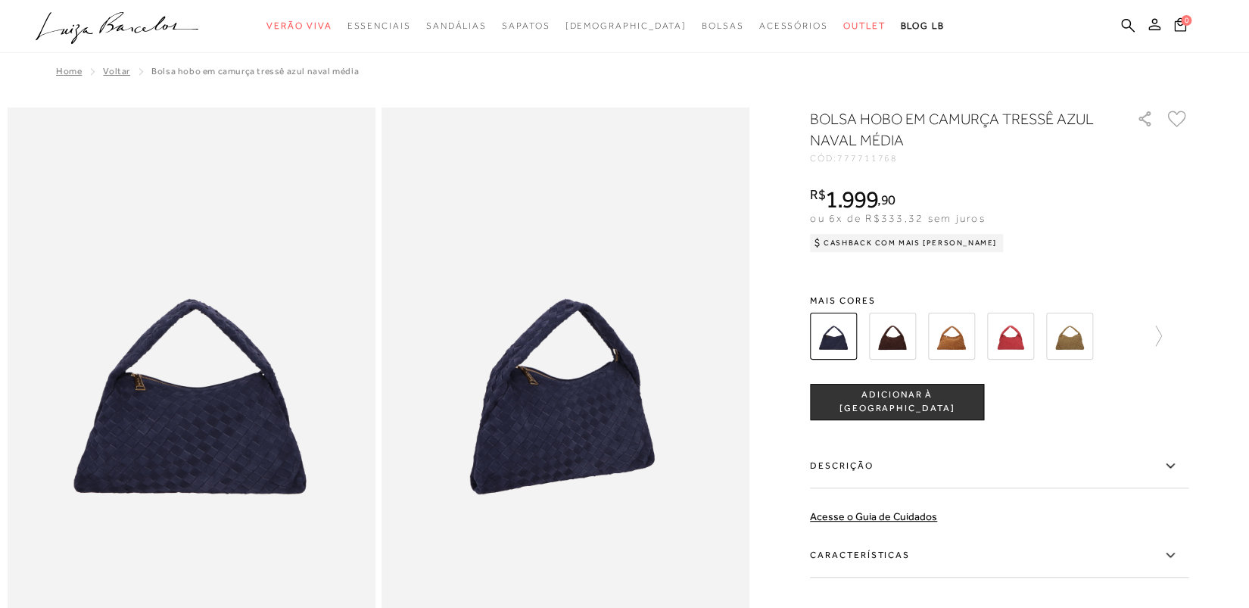
click at [903, 344] on img at bounding box center [892, 336] width 47 height 47
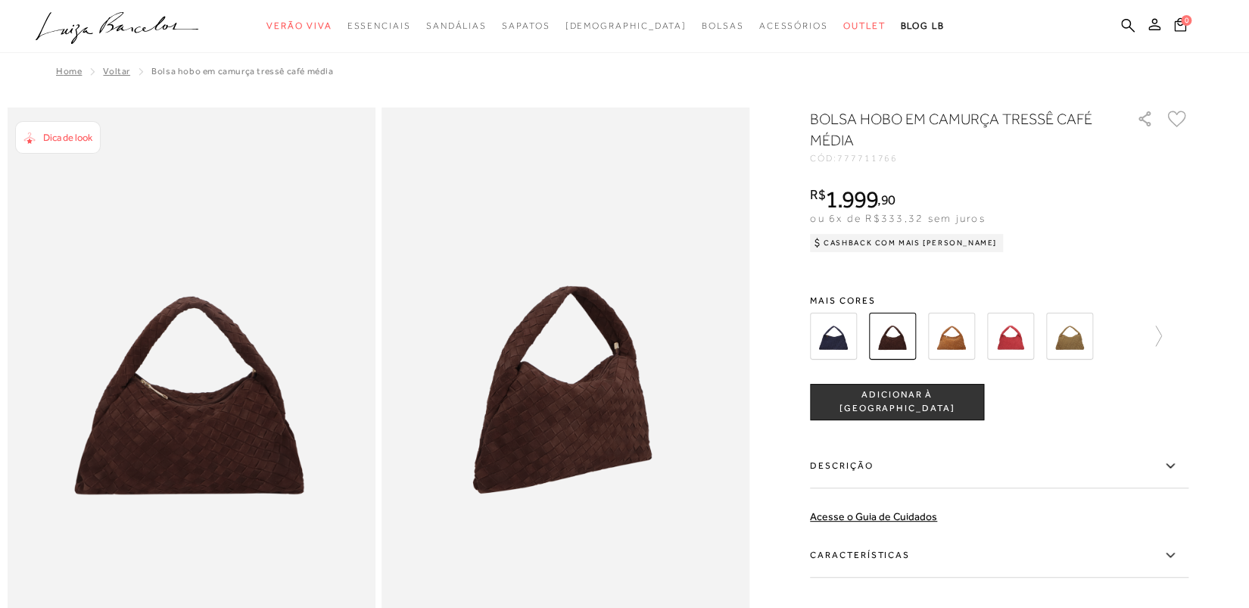
click at [947, 342] on img at bounding box center [951, 336] width 47 height 47
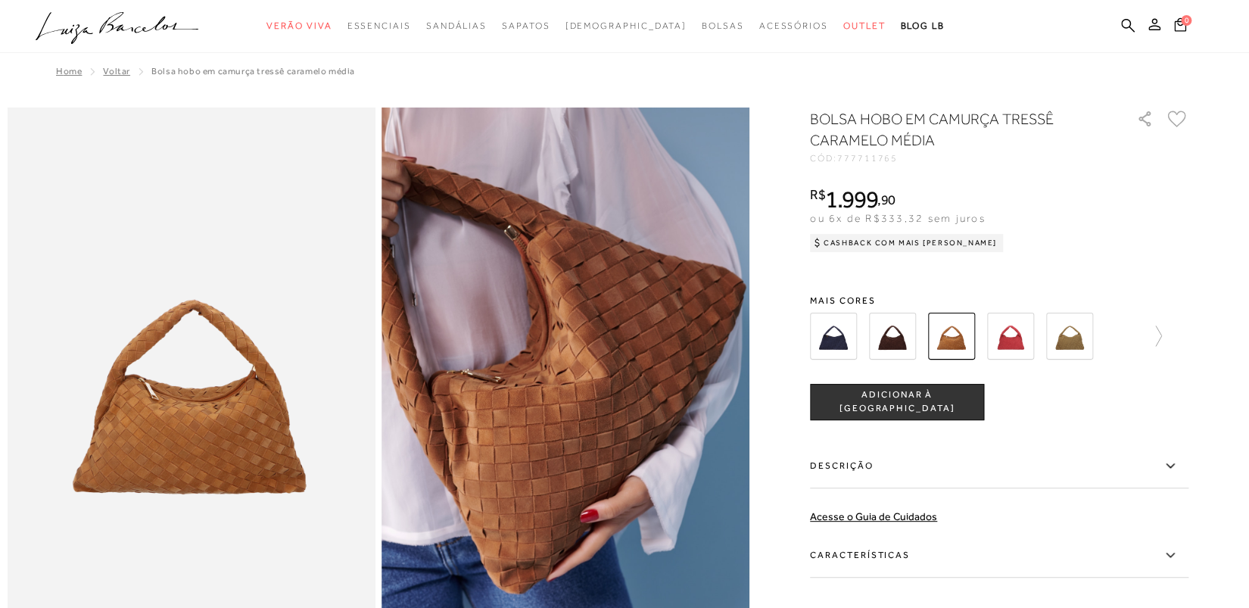
click at [1076, 335] on img at bounding box center [1069, 336] width 47 height 47
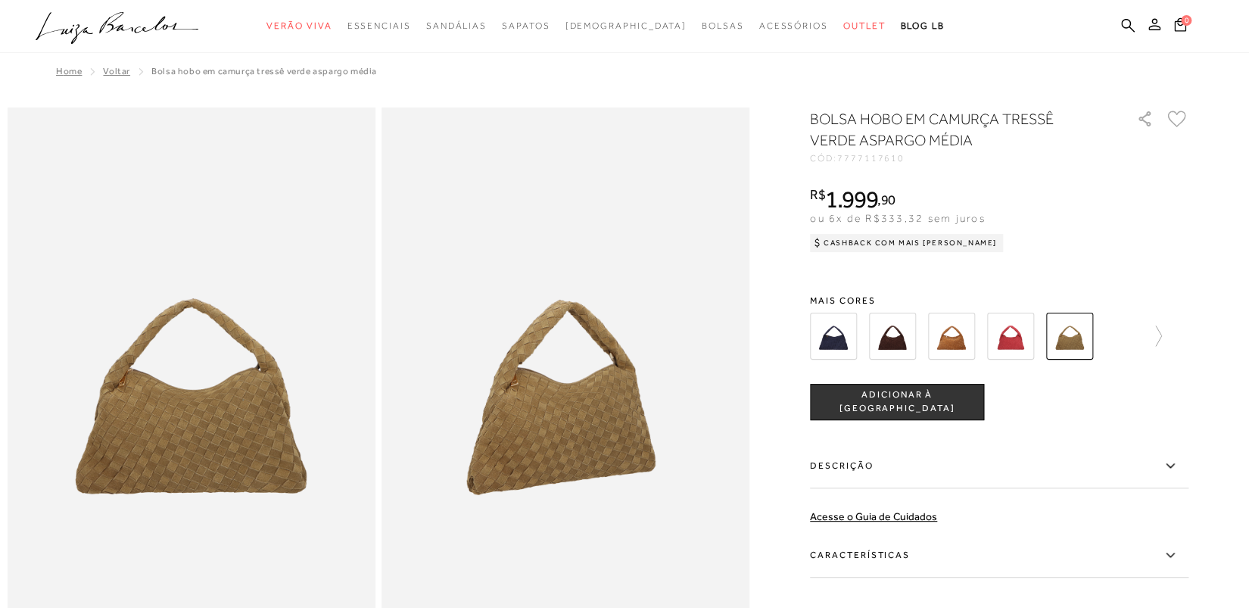
click at [965, 339] on img at bounding box center [951, 336] width 47 height 47
